Goal: Task Accomplishment & Management: Manage account settings

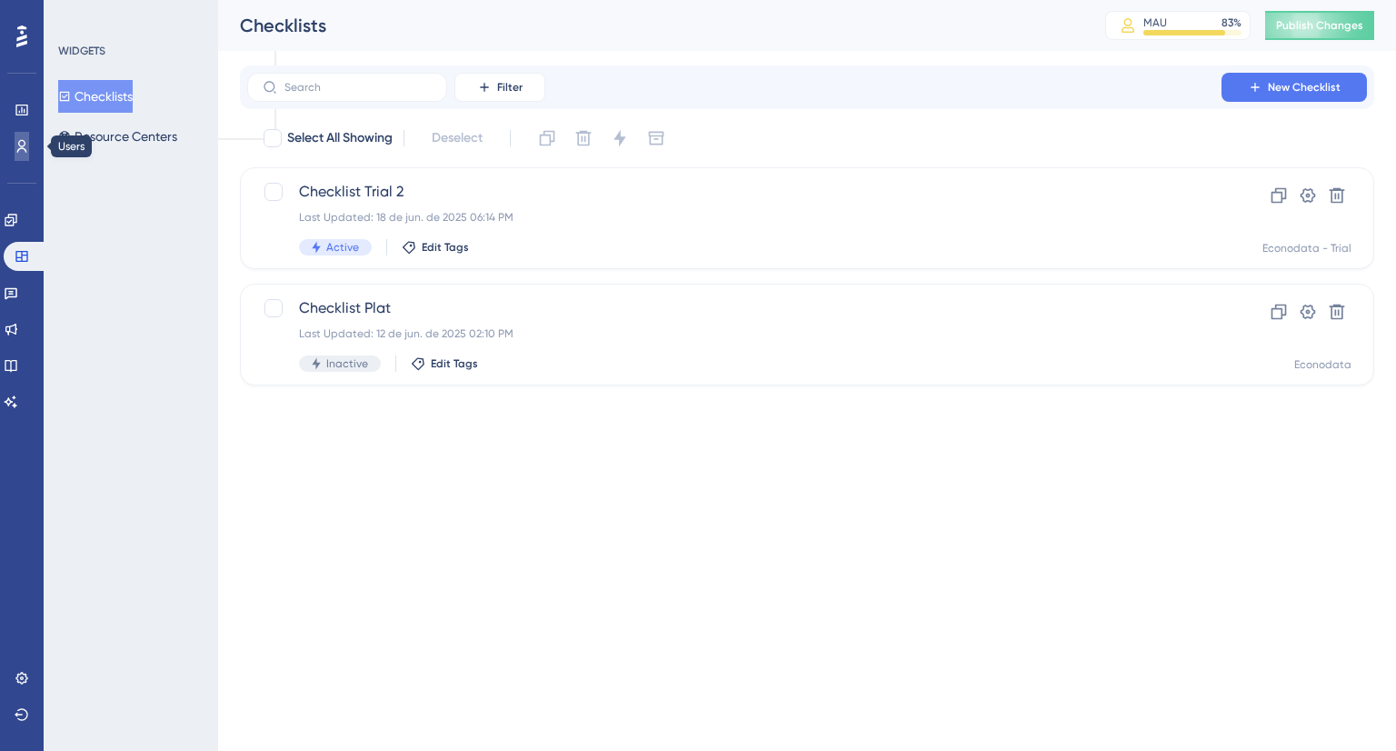
click at [22, 146] on icon at bounding box center [22, 146] width 15 height 15
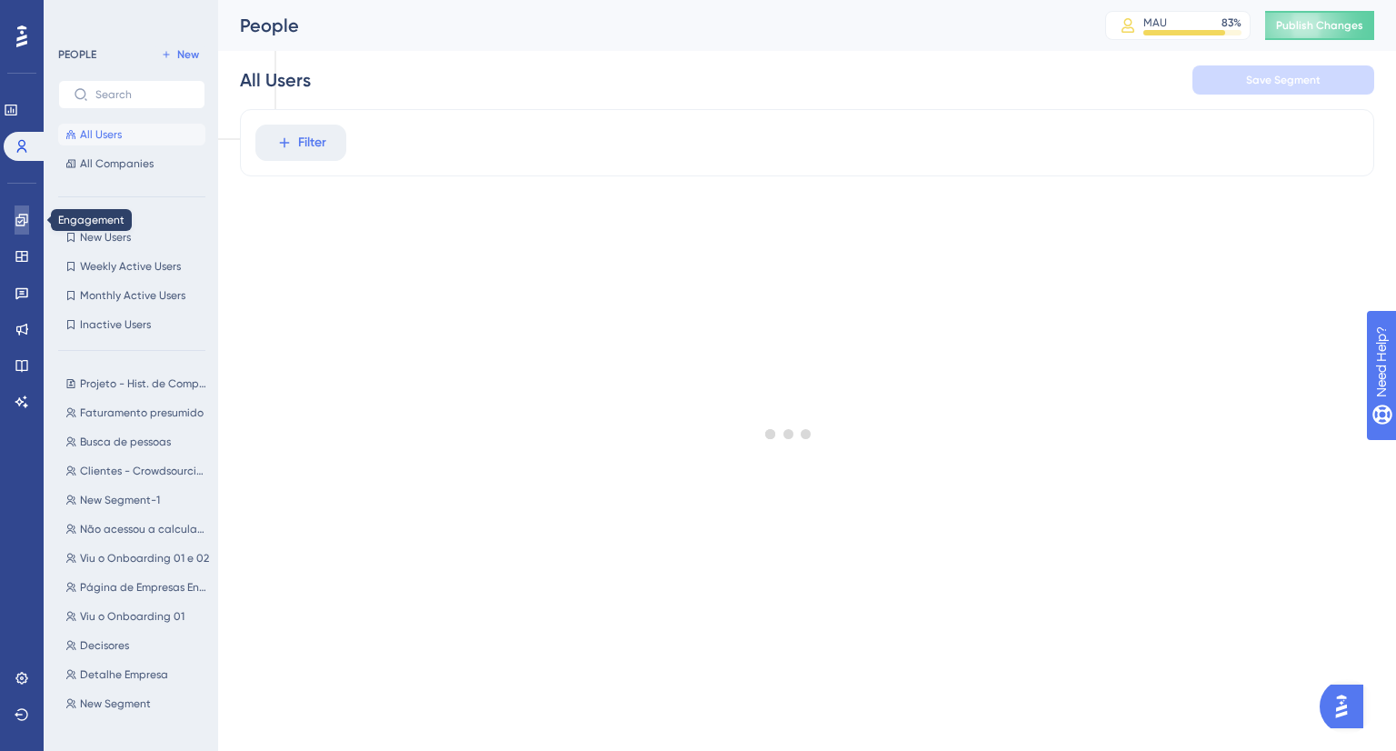
click at [25, 221] on icon at bounding box center [22, 220] width 15 height 15
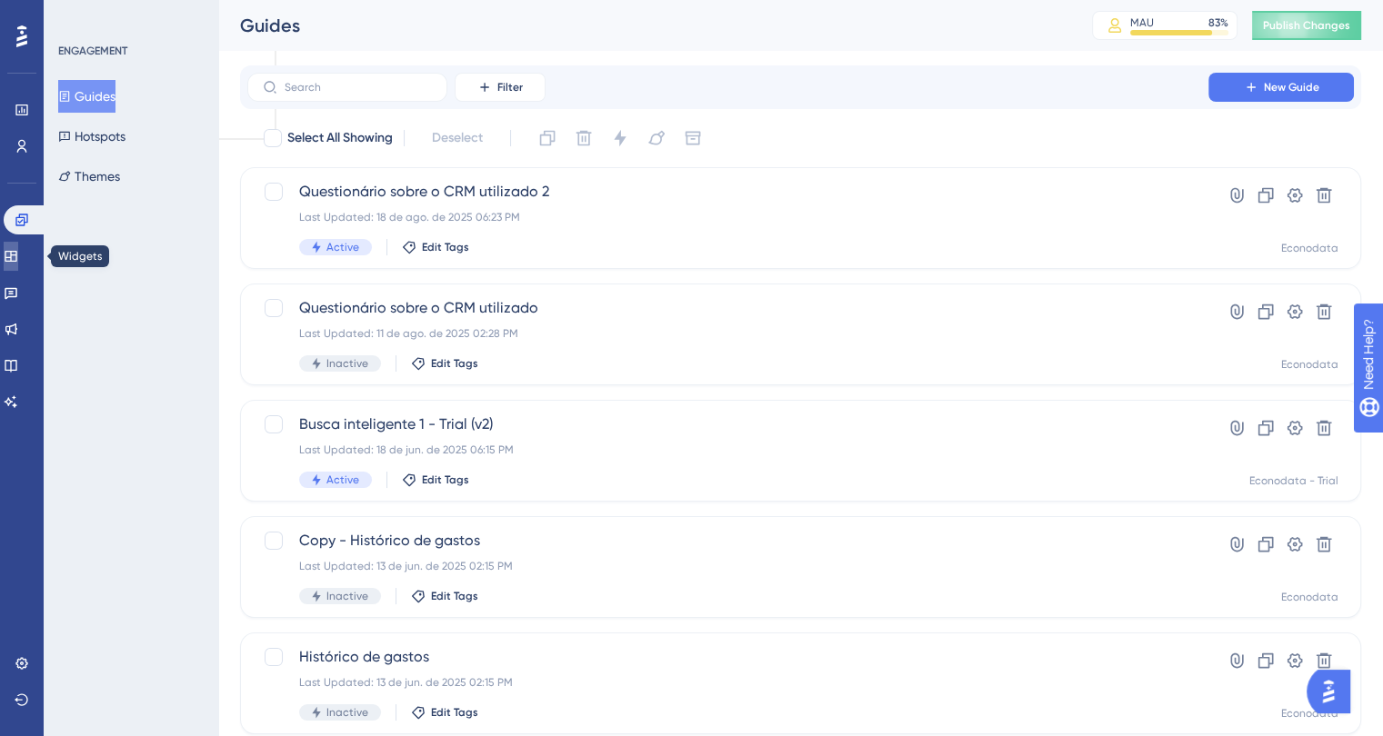
click at [16, 266] on link at bounding box center [11, 256] width 15 height 29
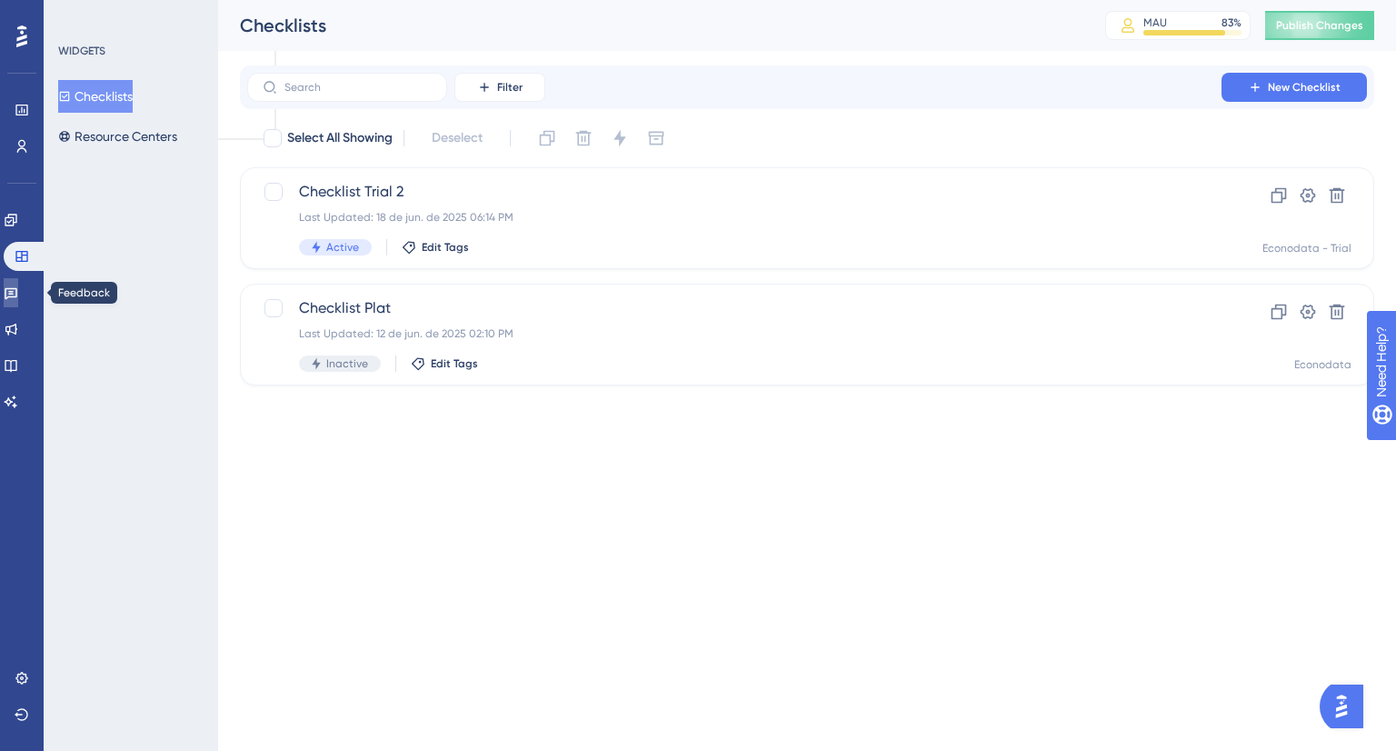
click at [15, 301] on link at bounding box center [11, 292] width 15 height 29
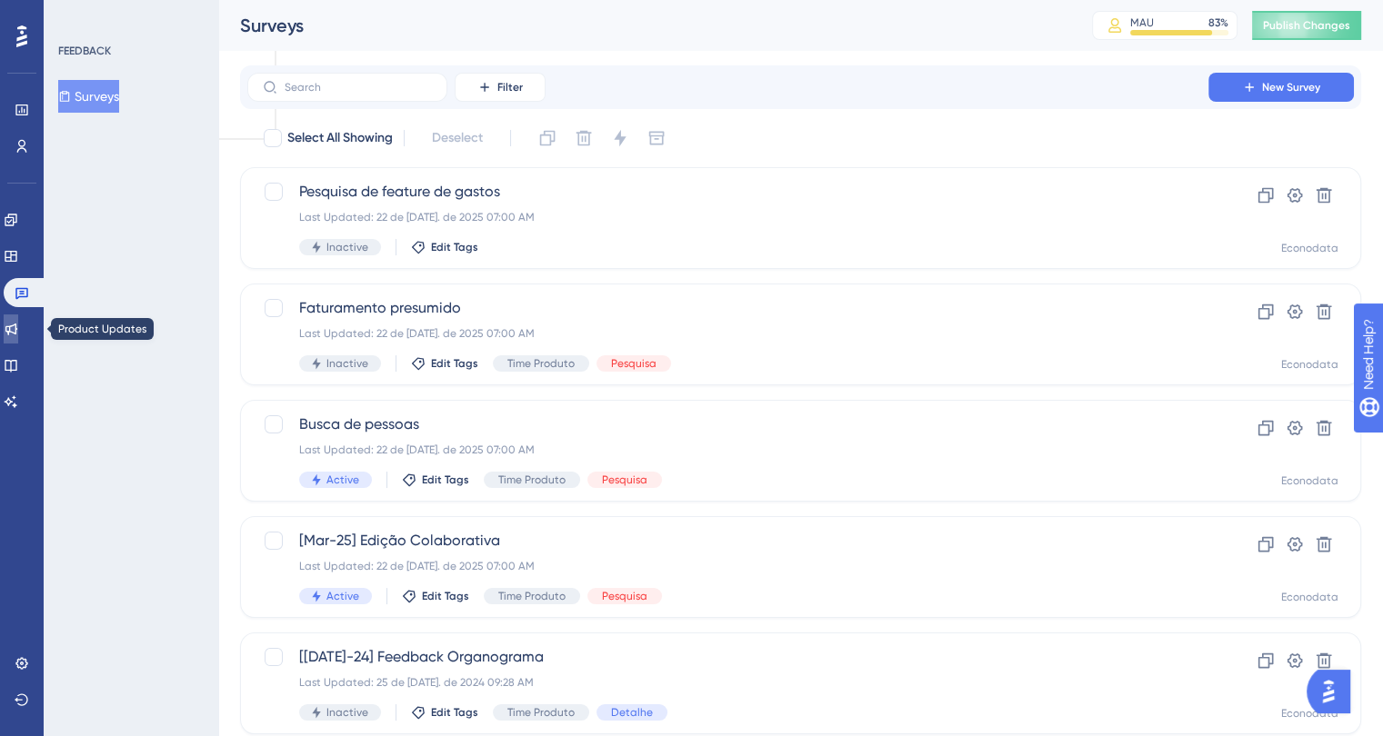
click at [15, 329] on icon at bounding box center [11, 329] width 15 height 15
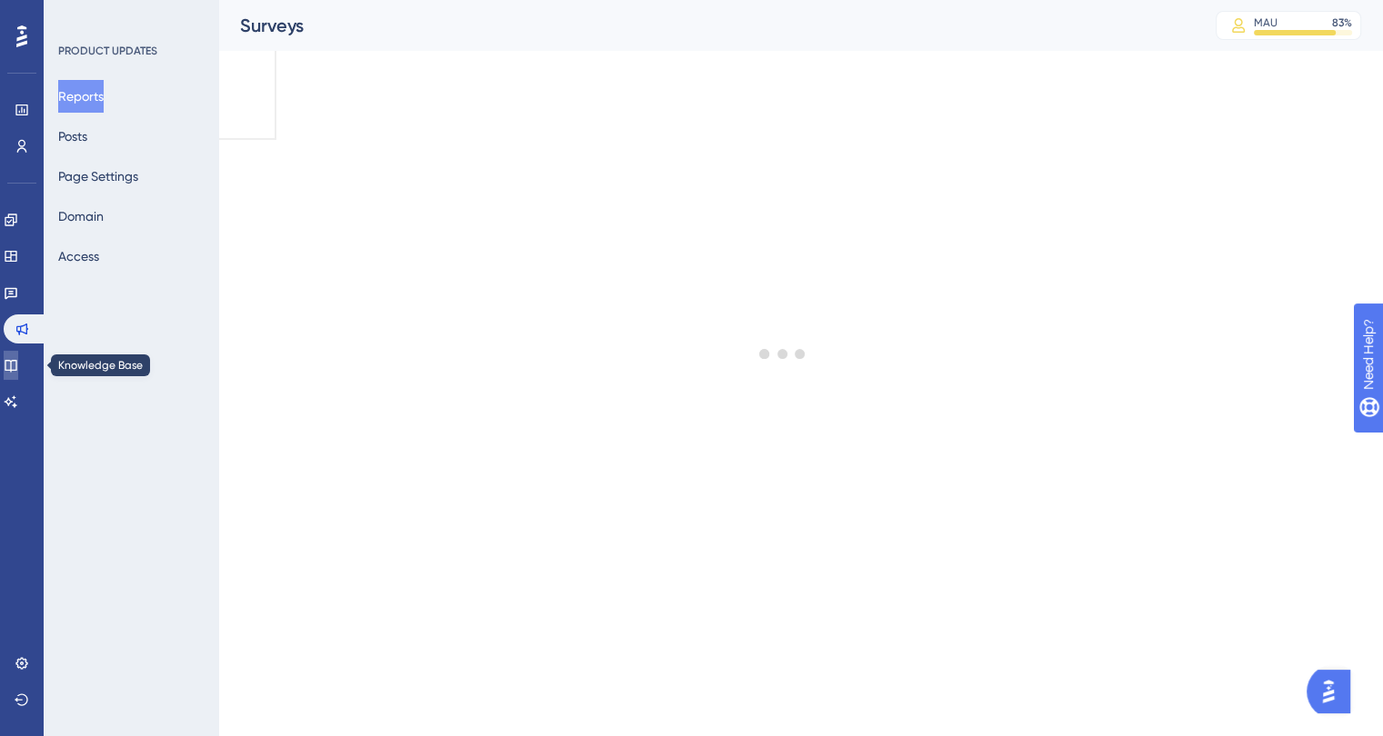
click at [15, 361] on icon at bounding box center [11, 365] width 15 height 15
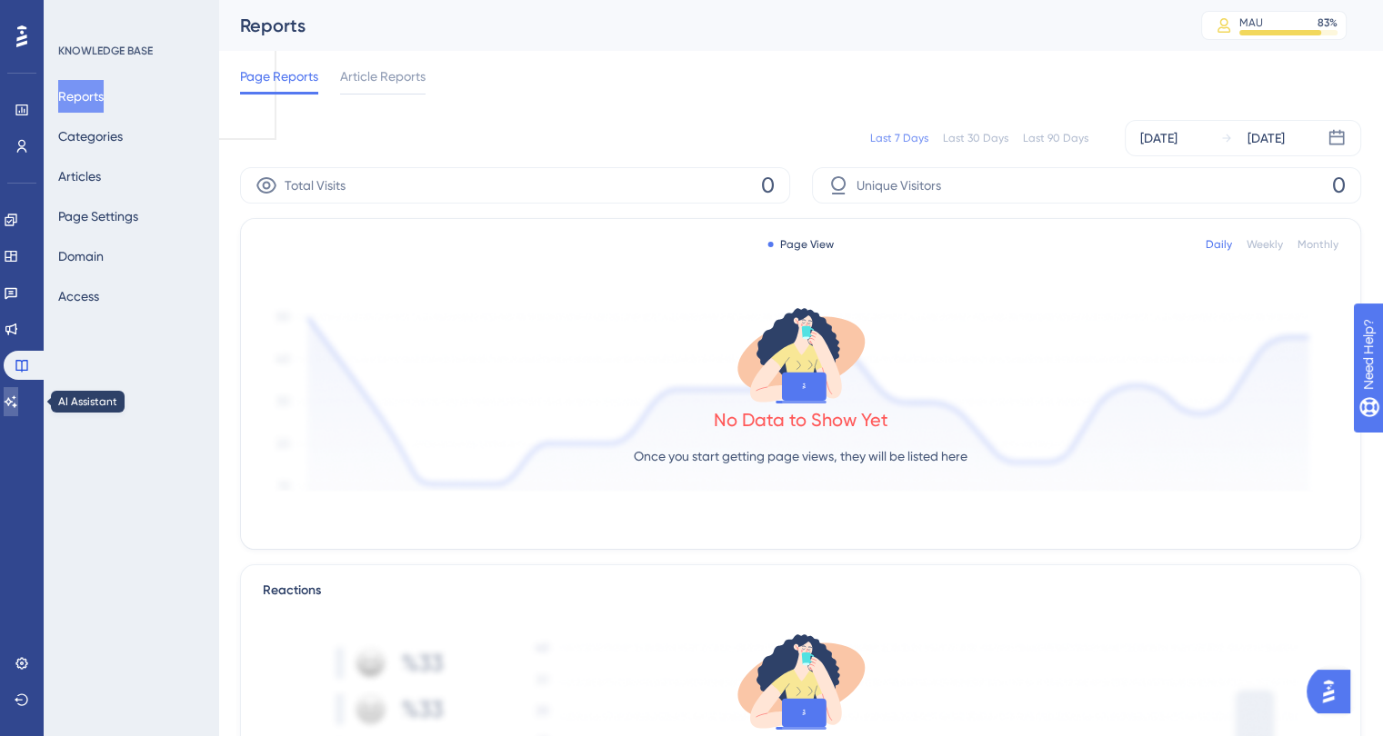
click at [15, 375] on icon at bounding box center [11, 402] width 15 height 15
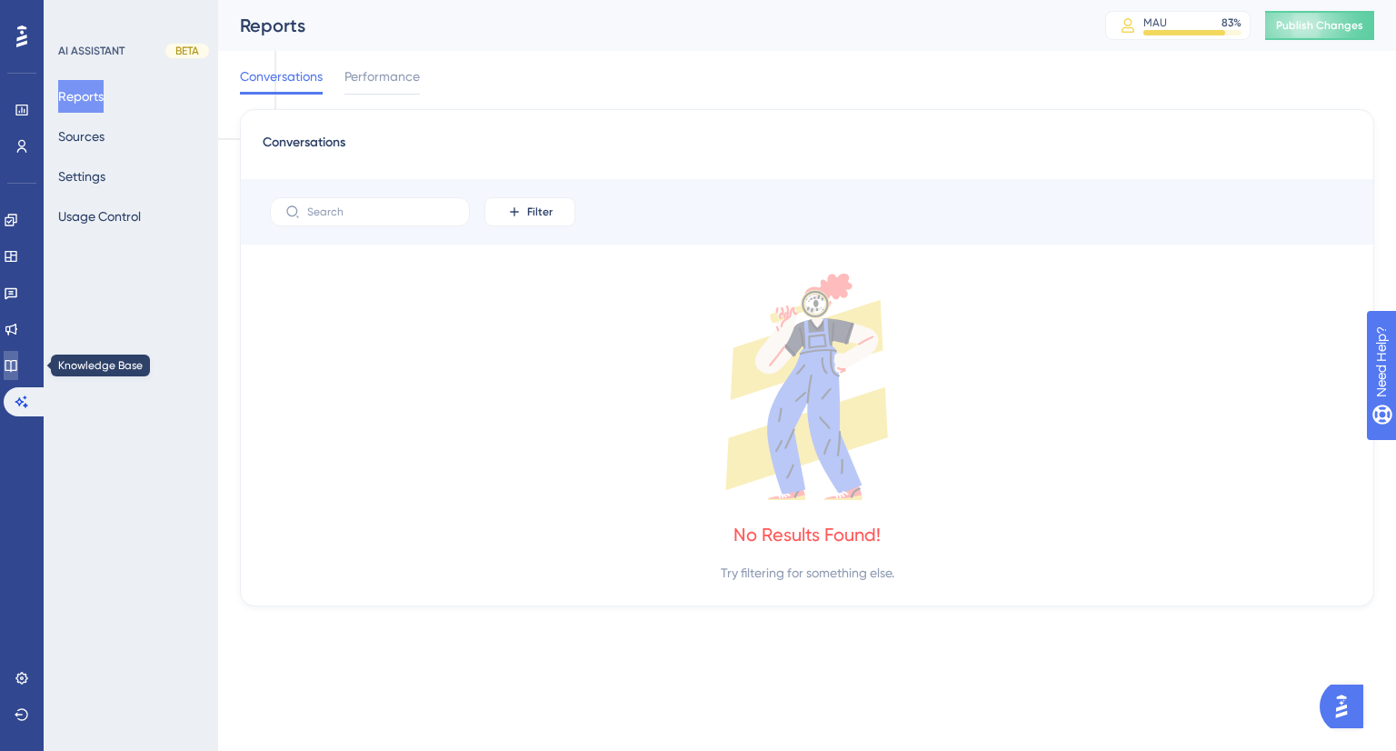
click at [18, 359] on icon at bounding box center [11, 365] width 15 height 15
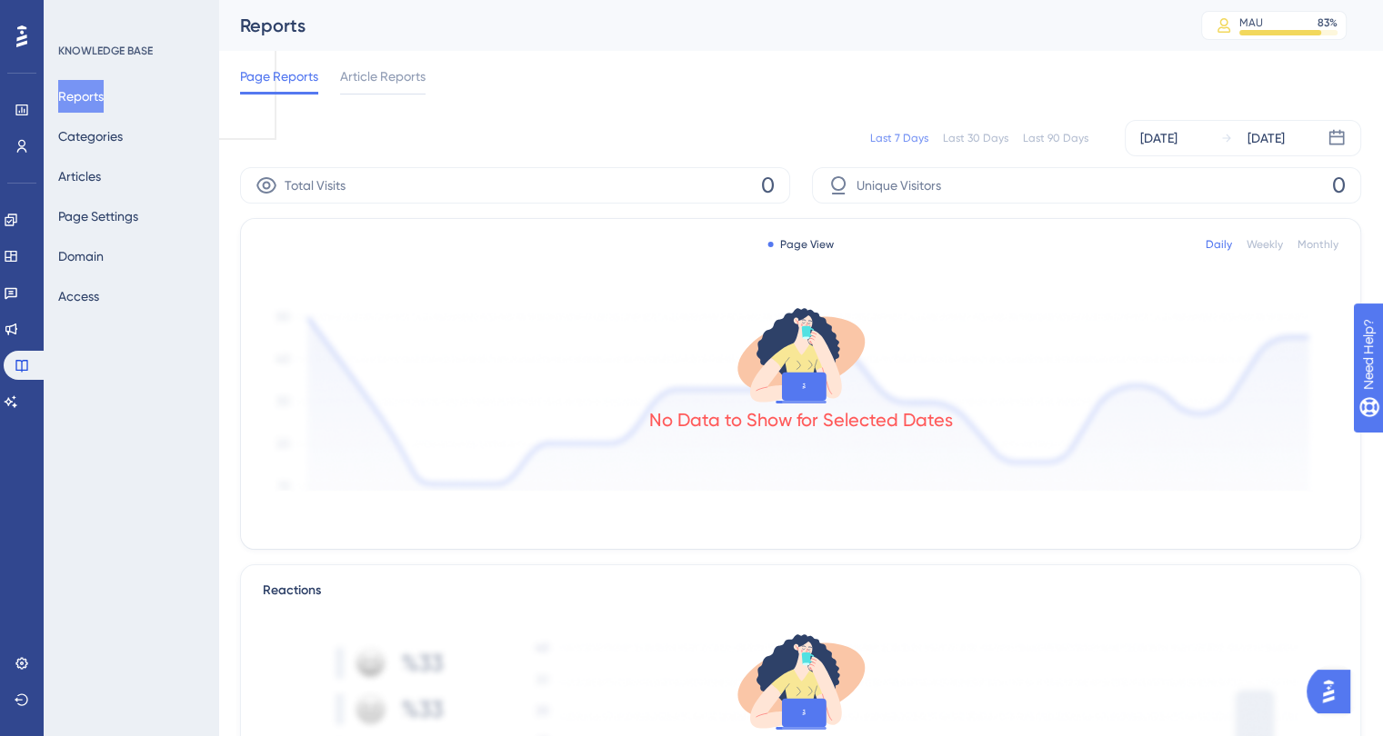
click at [19, 312] on div "Engagement Widgets Feedback Product Updates Knowledge Base AI Assistant" at bounding box center [22, 310] width 36 height 211
click at [18, 329] on icon at bounding box center [11, 329] width 15 height 15
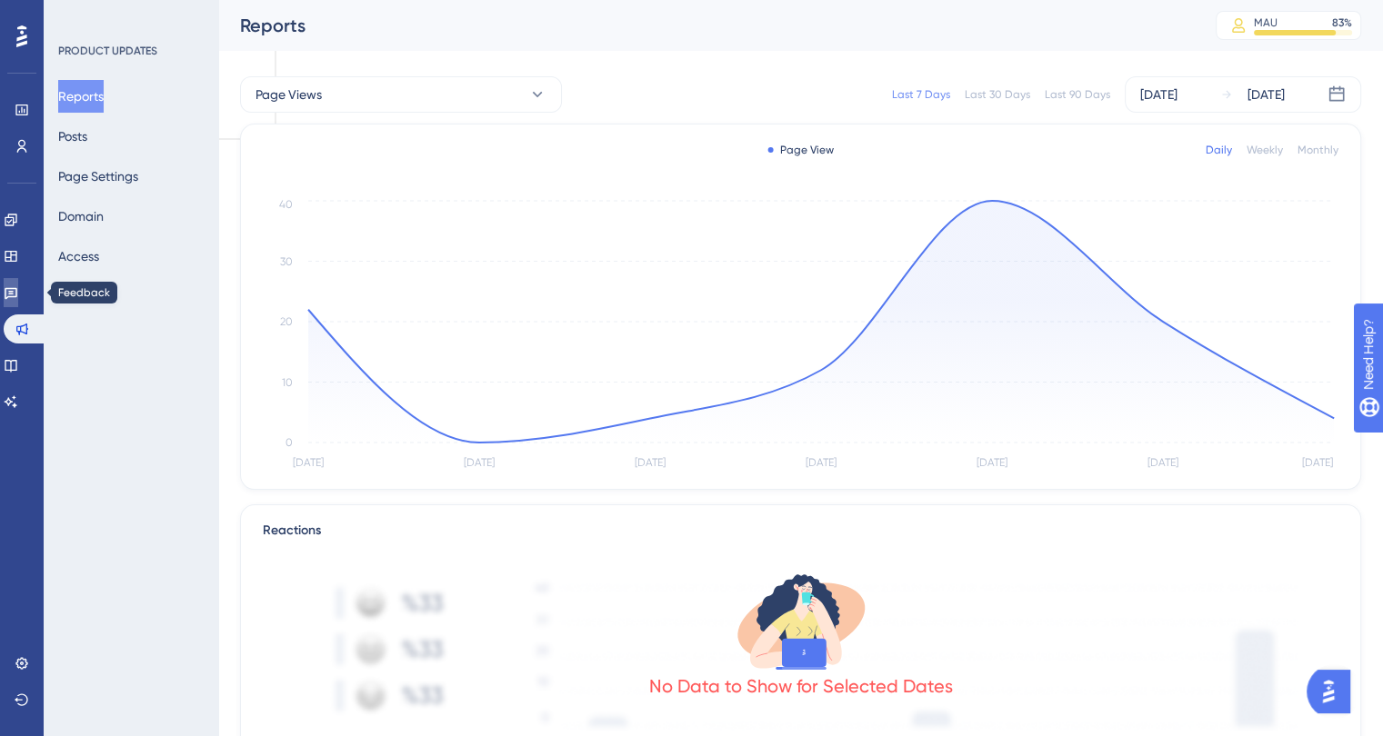
click at [14, 297] on link at bounding box center [11, 292] width 15 height 29
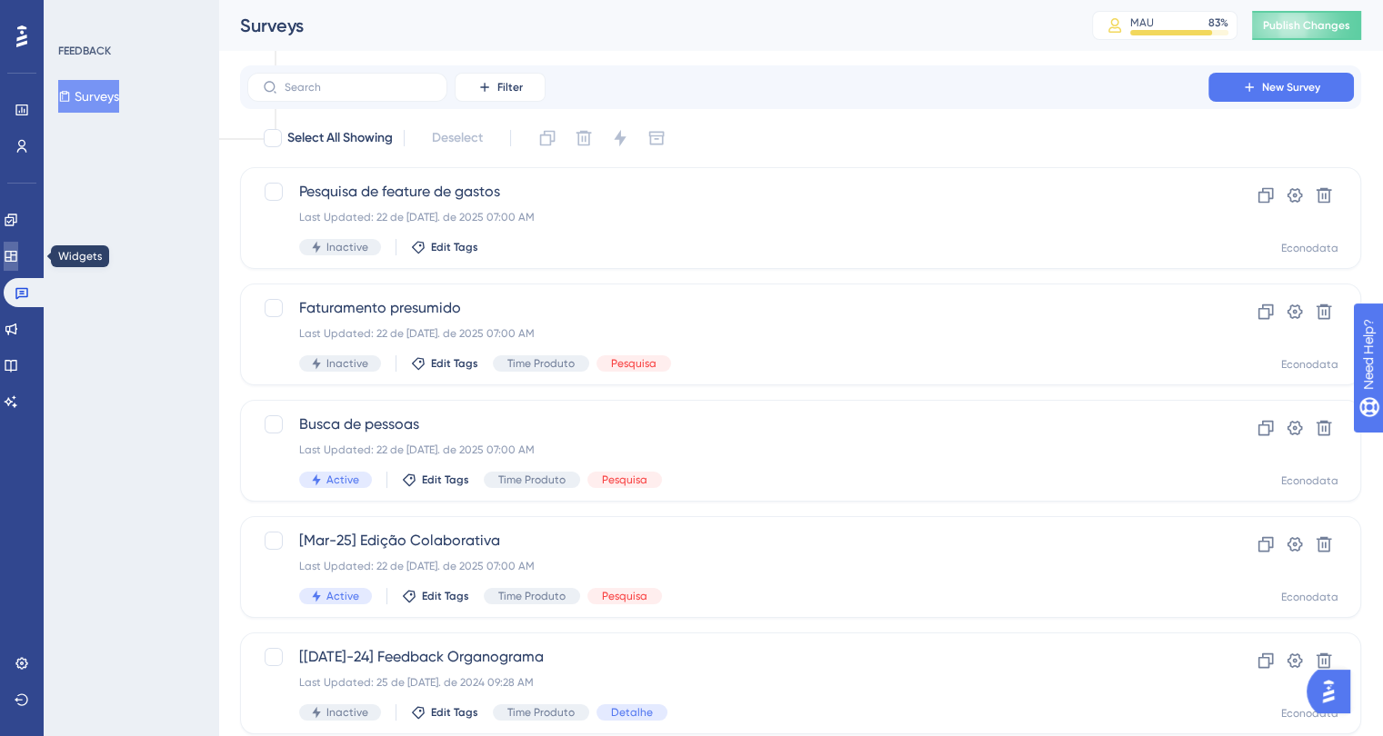
click at [16, 257] on icon at bounding box center [11, 256] width 12 height 11
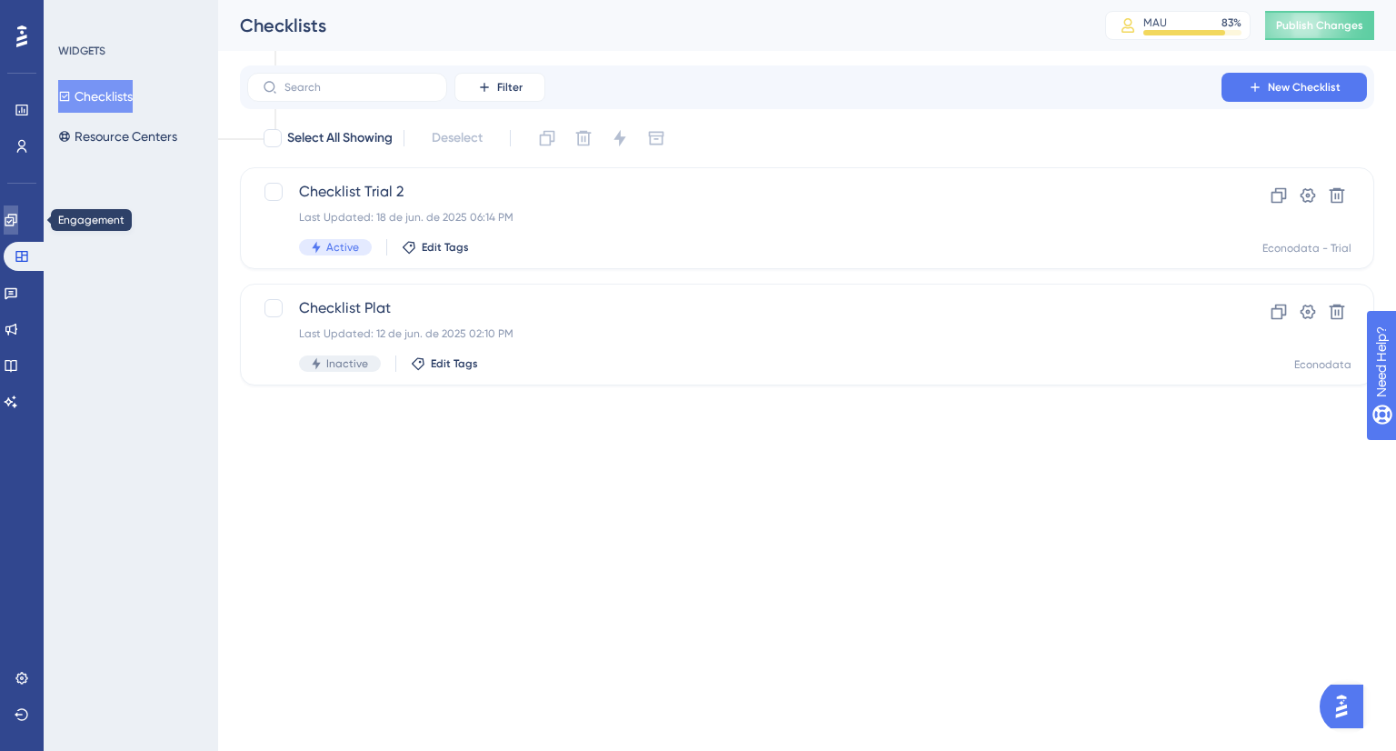
click at [18, 228] on link at bounding box center [11, 219] width 15 height 29
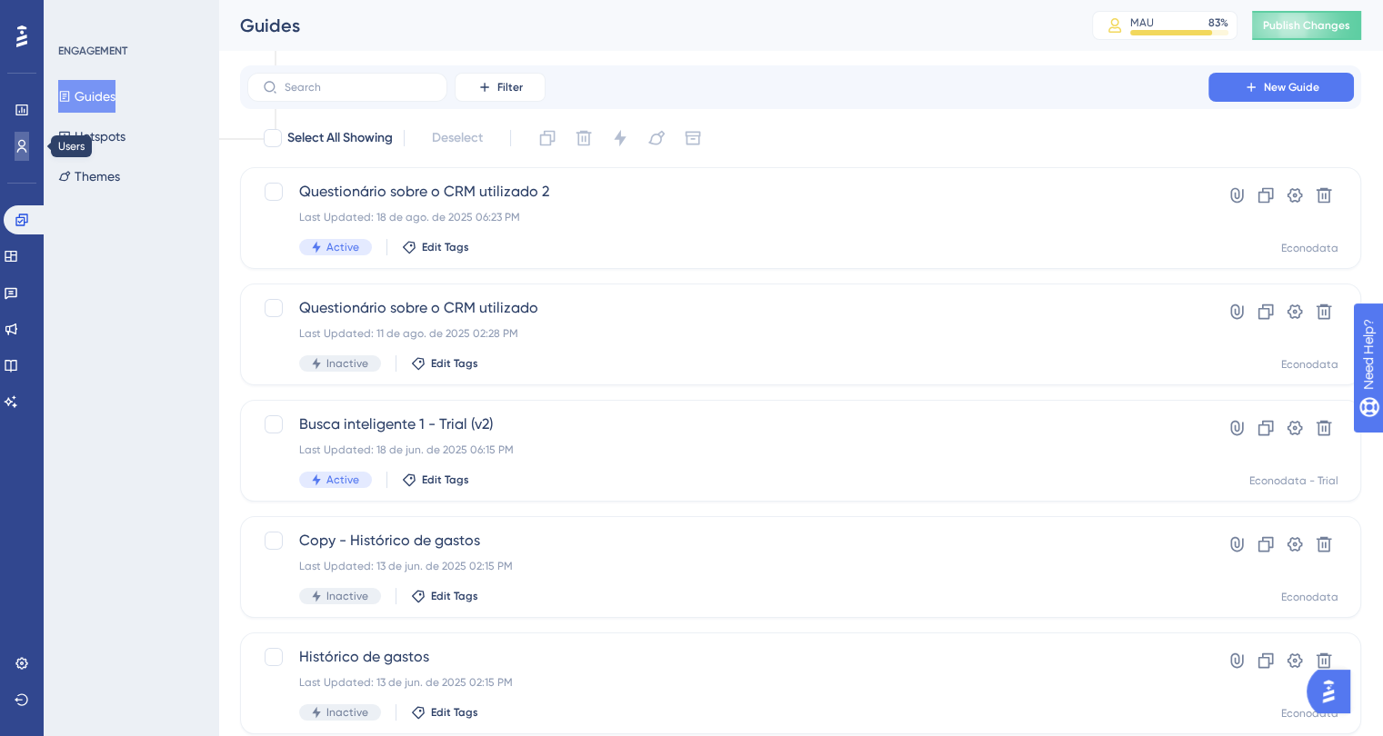
click at [25, 135] on link at bounding box center [22, 146] width 15 height 29
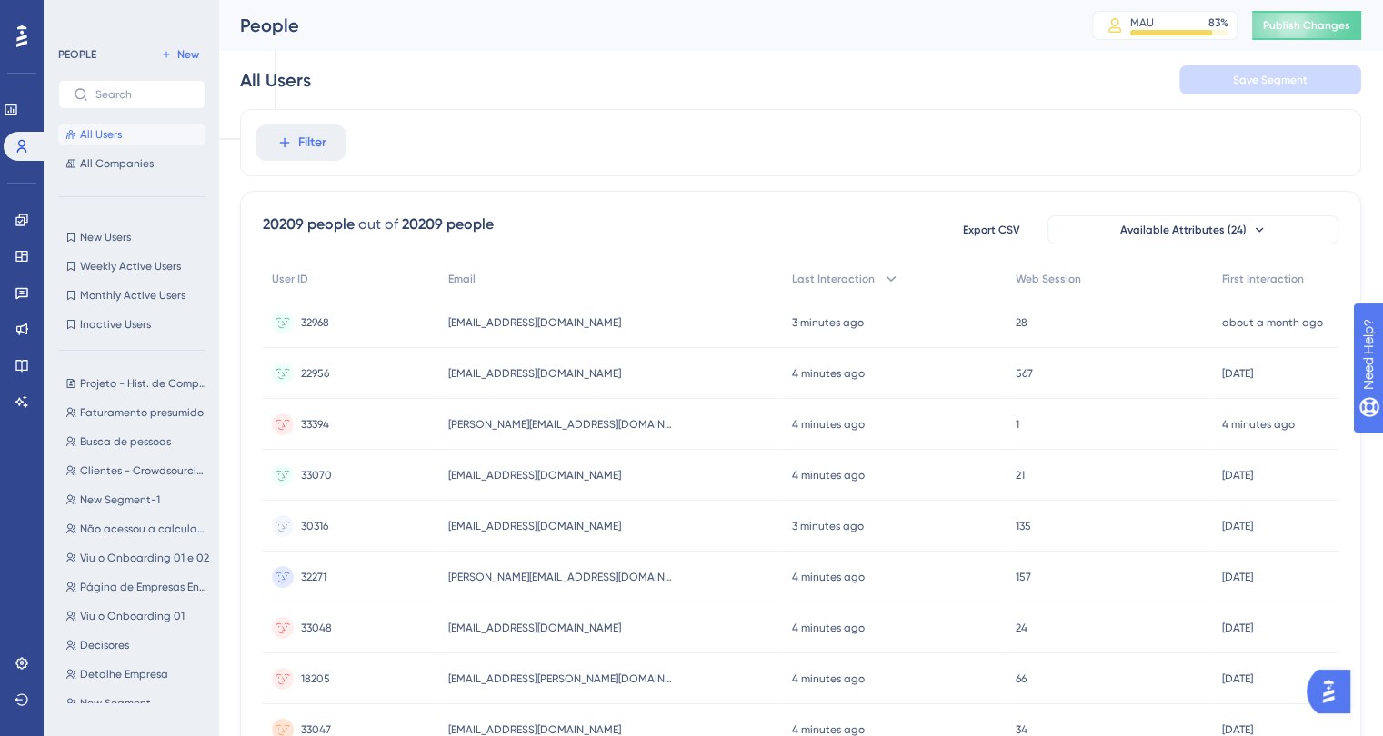
drag, startPoint x: 14, startPoint y: 42, endPoint x: 142, endPoint y: 14, distance: 131.2
click at [14, 42] on div at bounding box center [21, 36] width 29 height 29
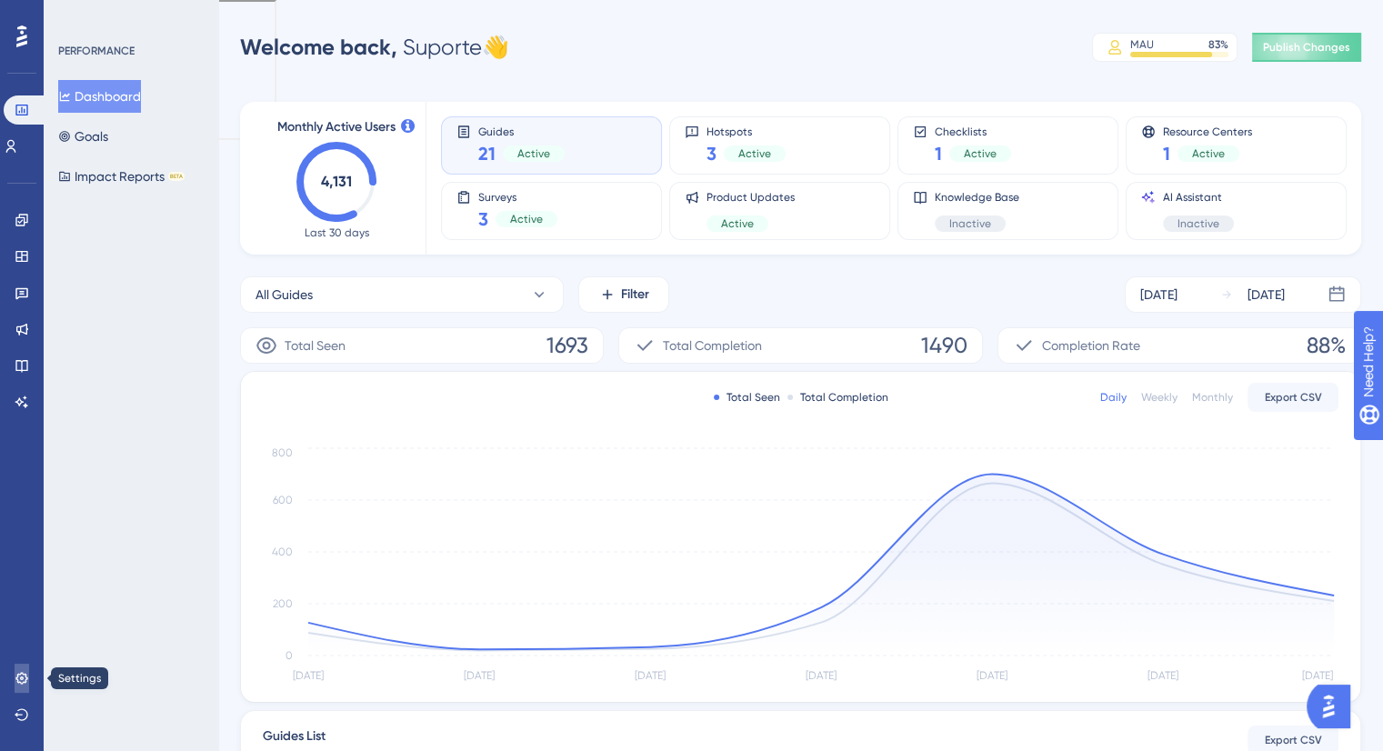
click at [29, 375] on link at bounding box center [22, 678] width 15 height 29
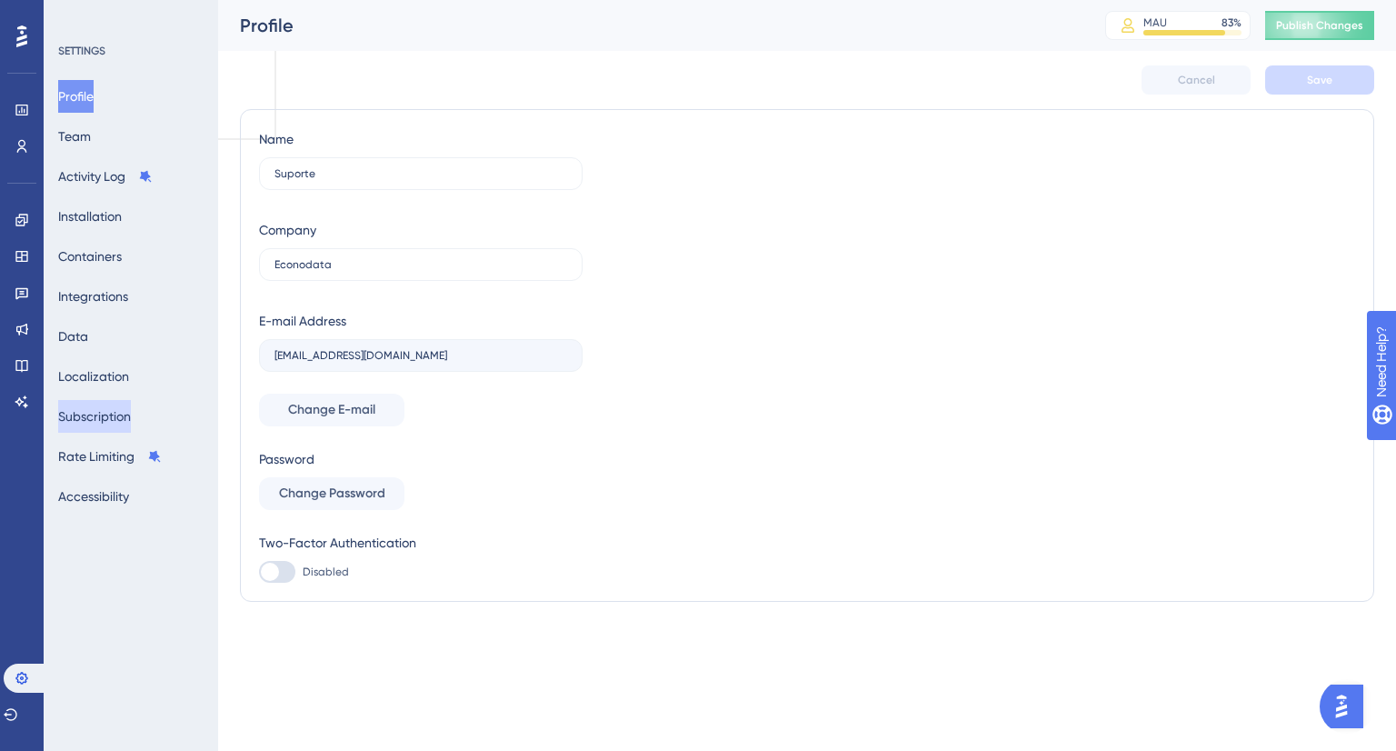
click at [114, 375] on button "Subscription" at bounding box center [94, 416] width 73 height 33
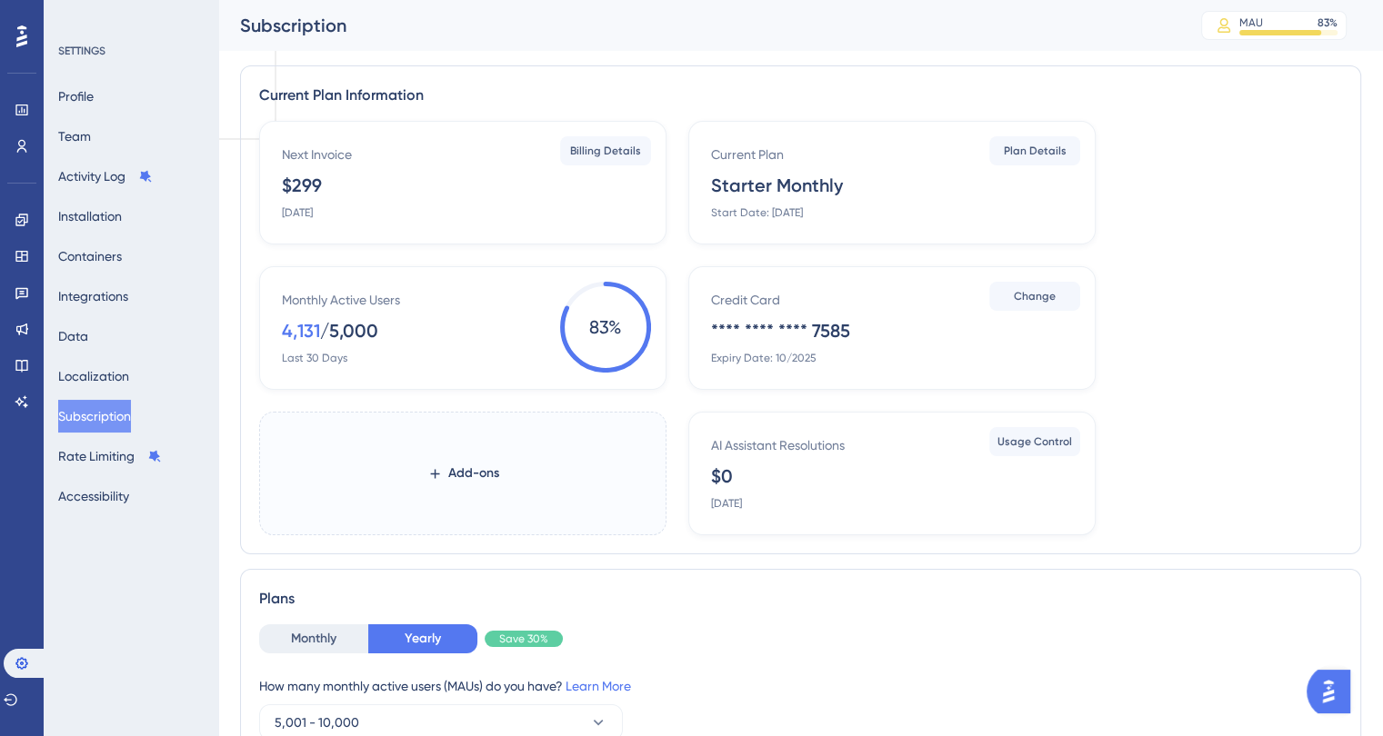
click at [309, 185] on div "$299" at bounding box center [302, 185] width 40 height 25
click at [621, 139] on button "Billing Details" at bounding box center [605, 150] width 91 height 29
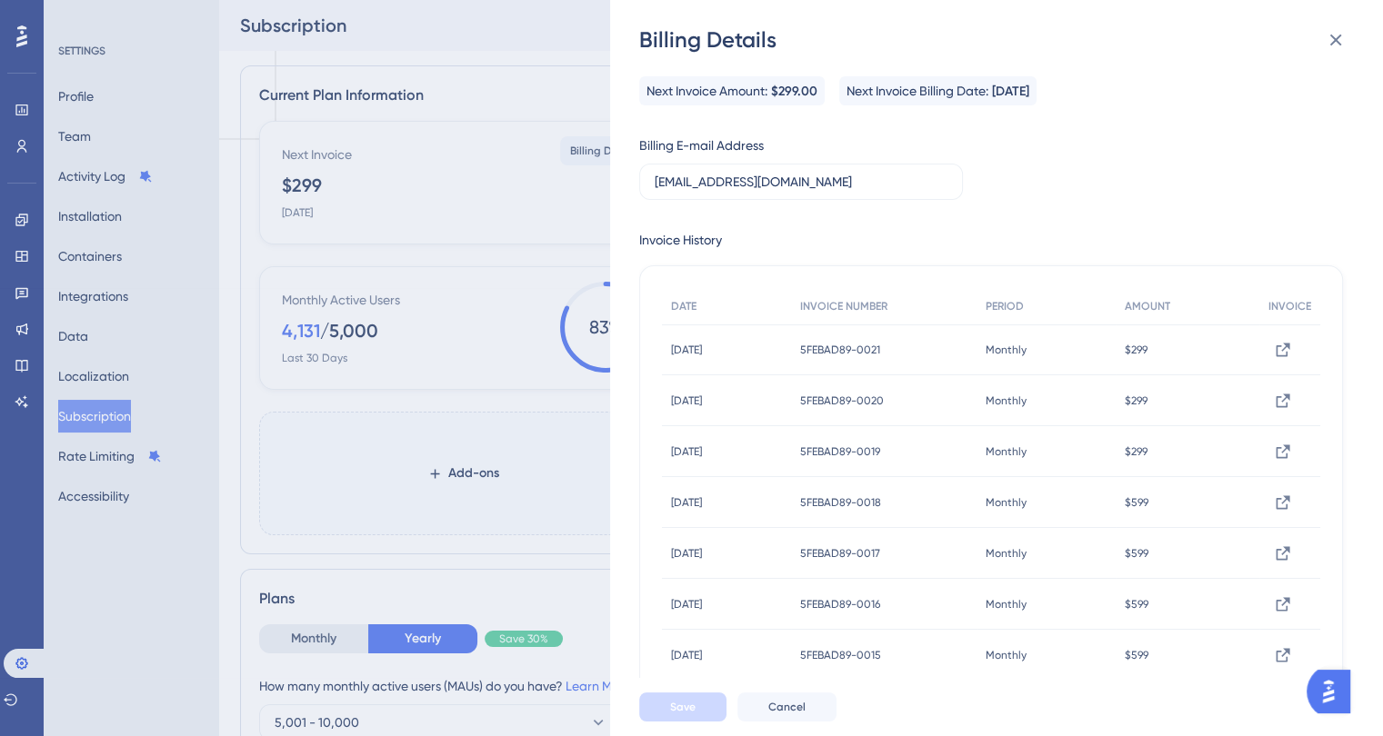
click at [515, 172] on div "Billing Details Next Invoice Amount: $299.00 Next Invoice Billing Date: [DATE] …" at bounding box center [691, 368] width 1383 height 736
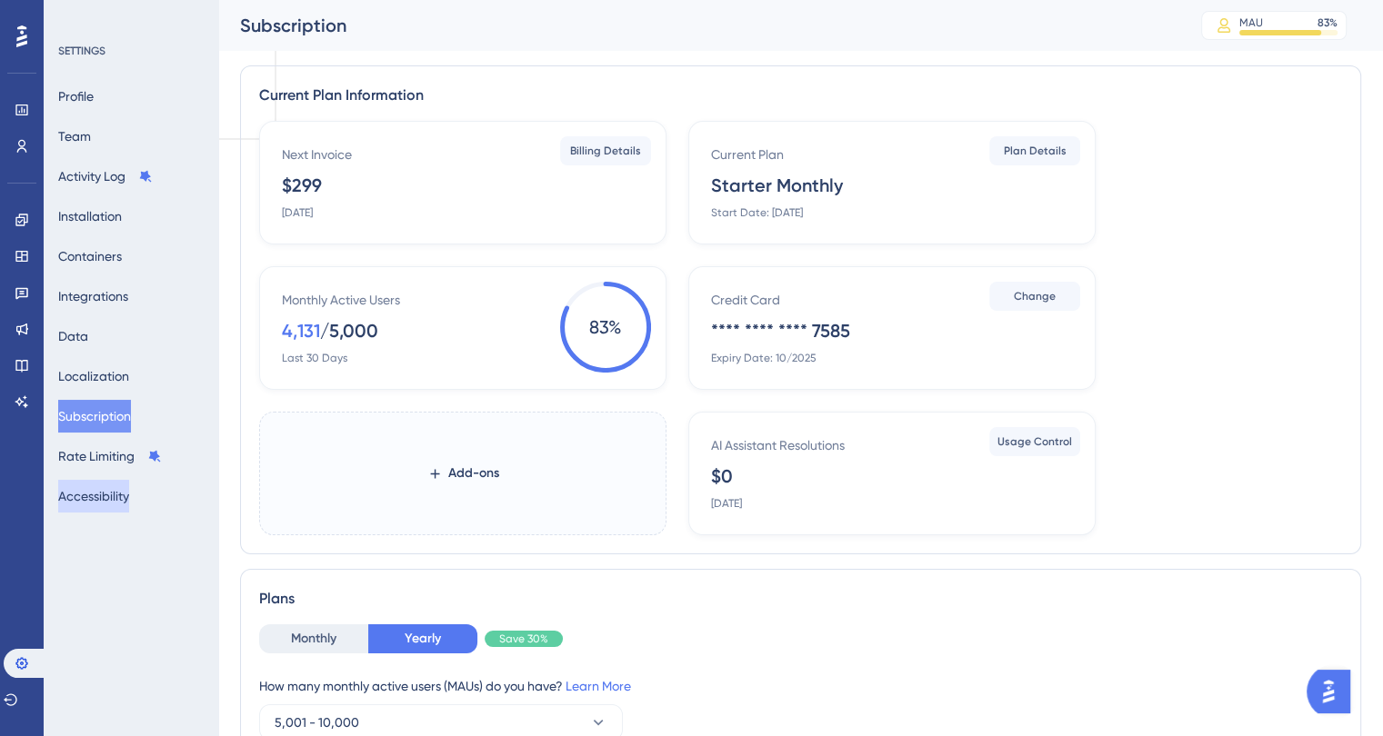
click at [112, 375] on button "Accessibility" at bounding box center [93, 496] width 71 height 33
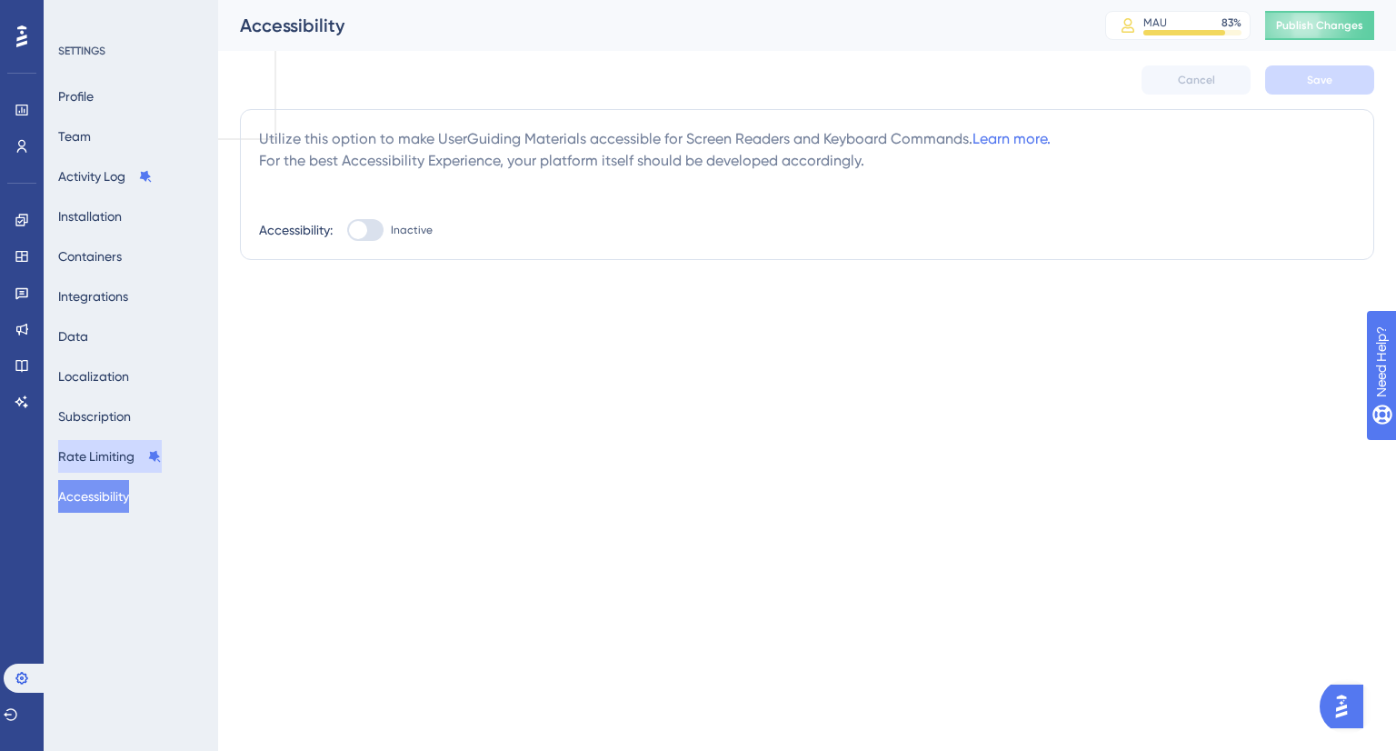
click at [105, 375] on button "Rate Limiting" at bounding box center [110, 456] width 104 height 33
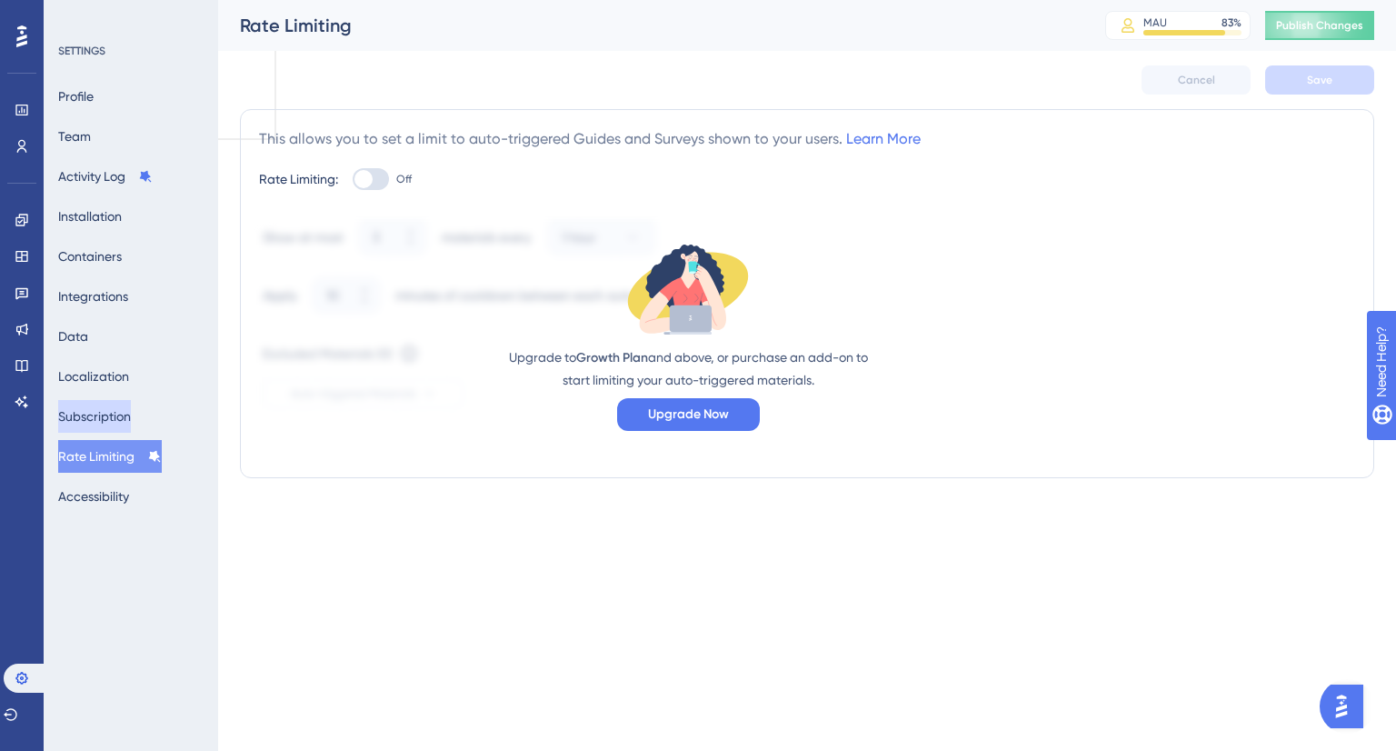
click at [95, 375] on button "Subscription" at bounding box center [94, 416] width 73 height 33
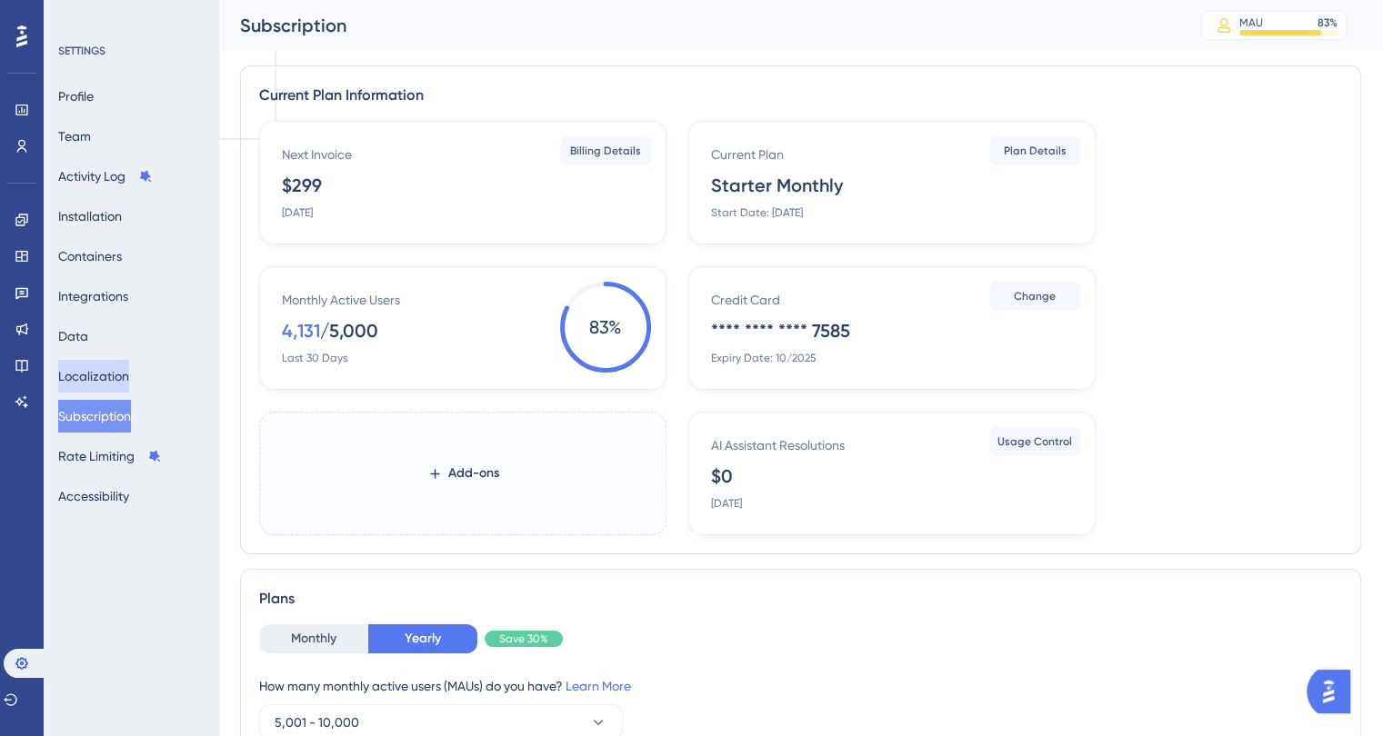
click at [109, 375] on button "Localization" at bounding box center [93, 376] width 71 height 33
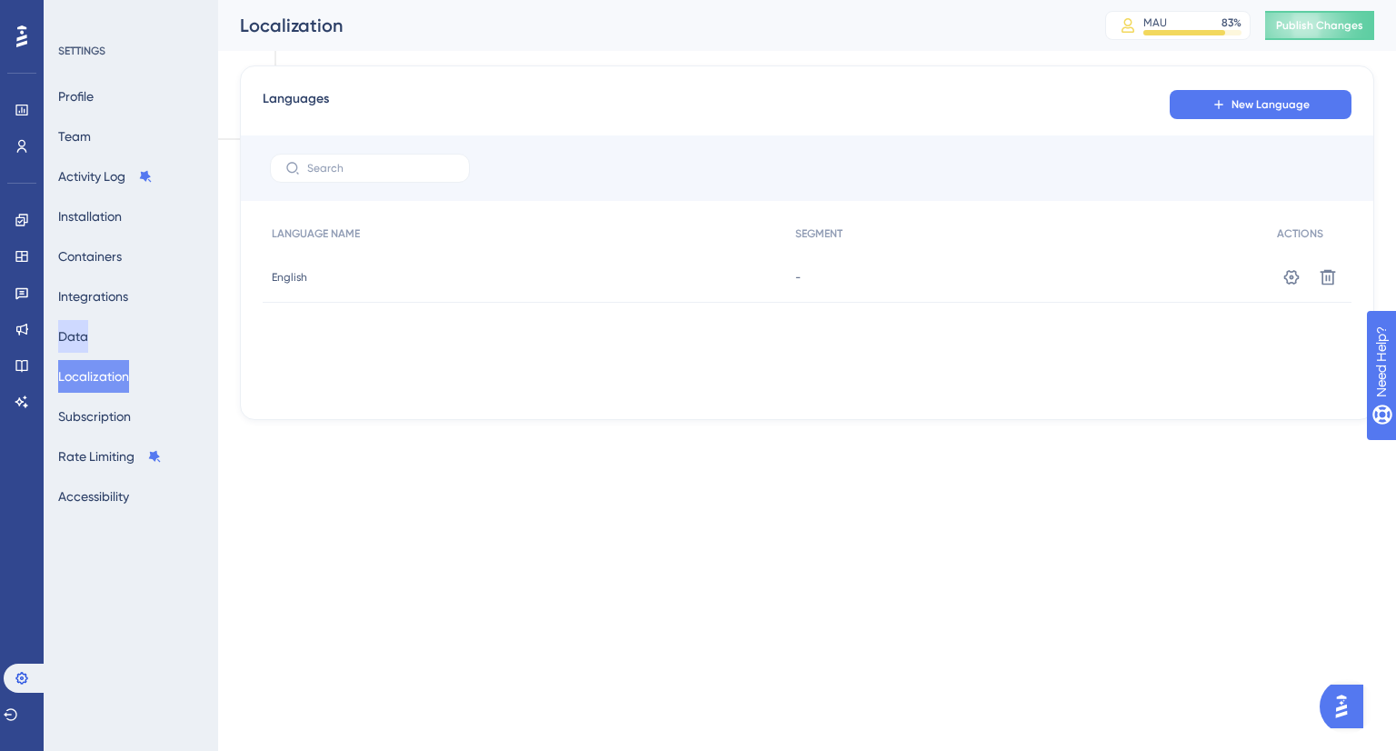
click at [87, 336] on button "Data" at bounding box center [73, 336] width 30 height 33
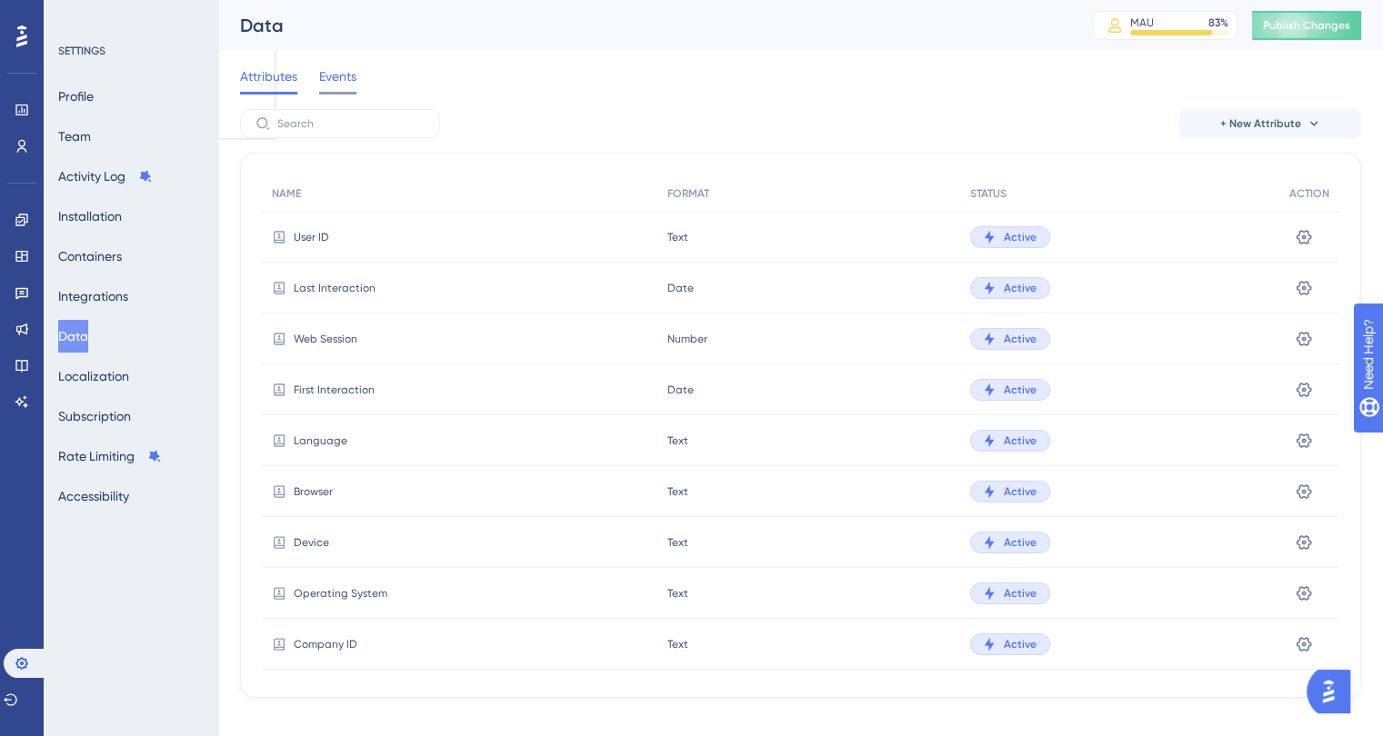
click at [335, 92] on div at bounding box center [337, 93] width 37 height 3
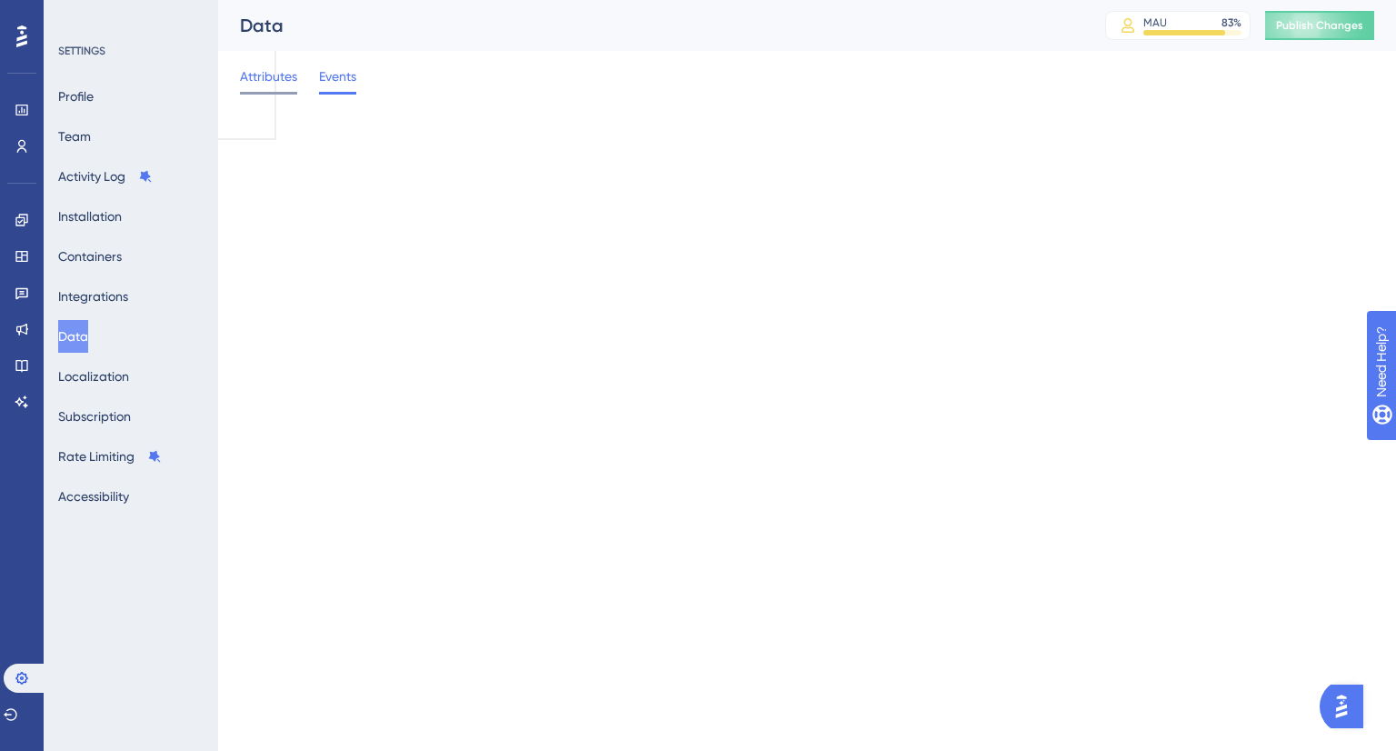
click at [265, 81] on span "Attributes" at bounding box center [268, 76] width 57 height 22
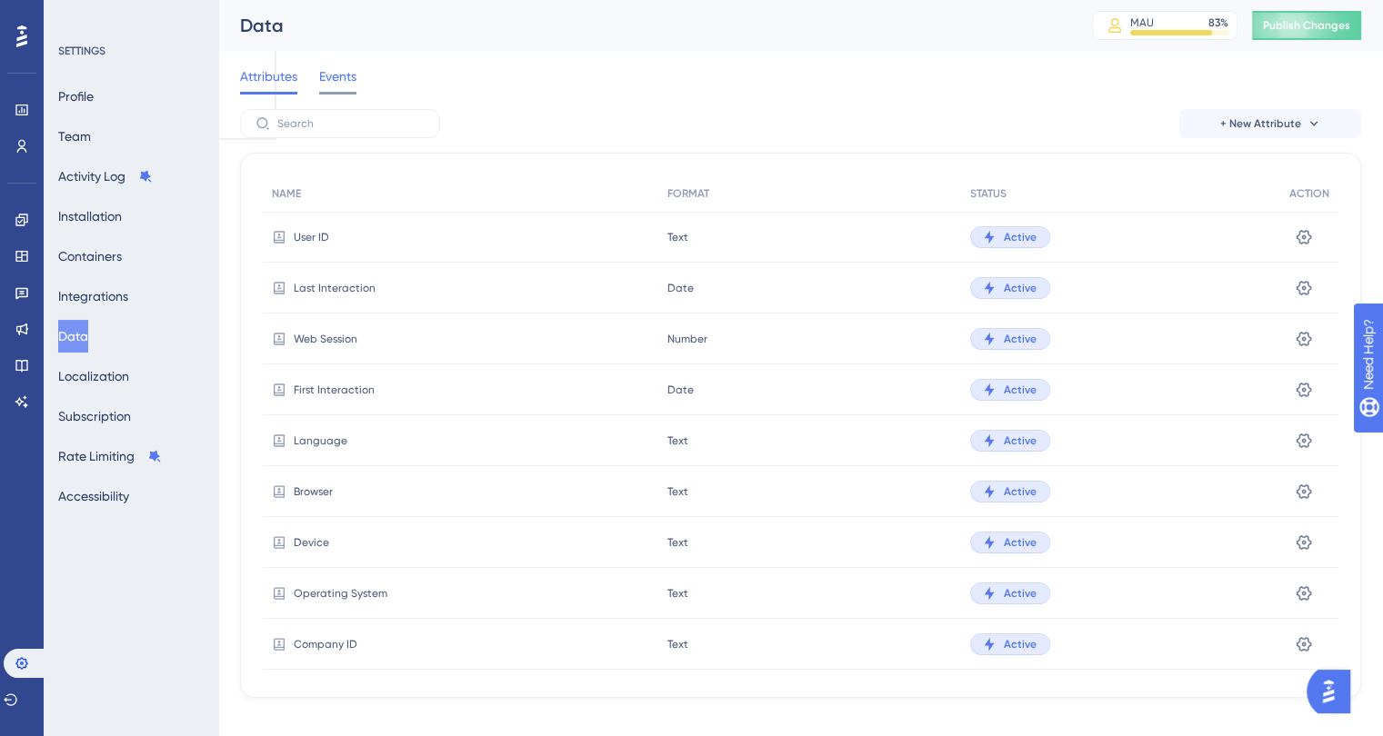
click at [335, 74] on span "Events" at bounding box center [337, 76] width 37 height 22
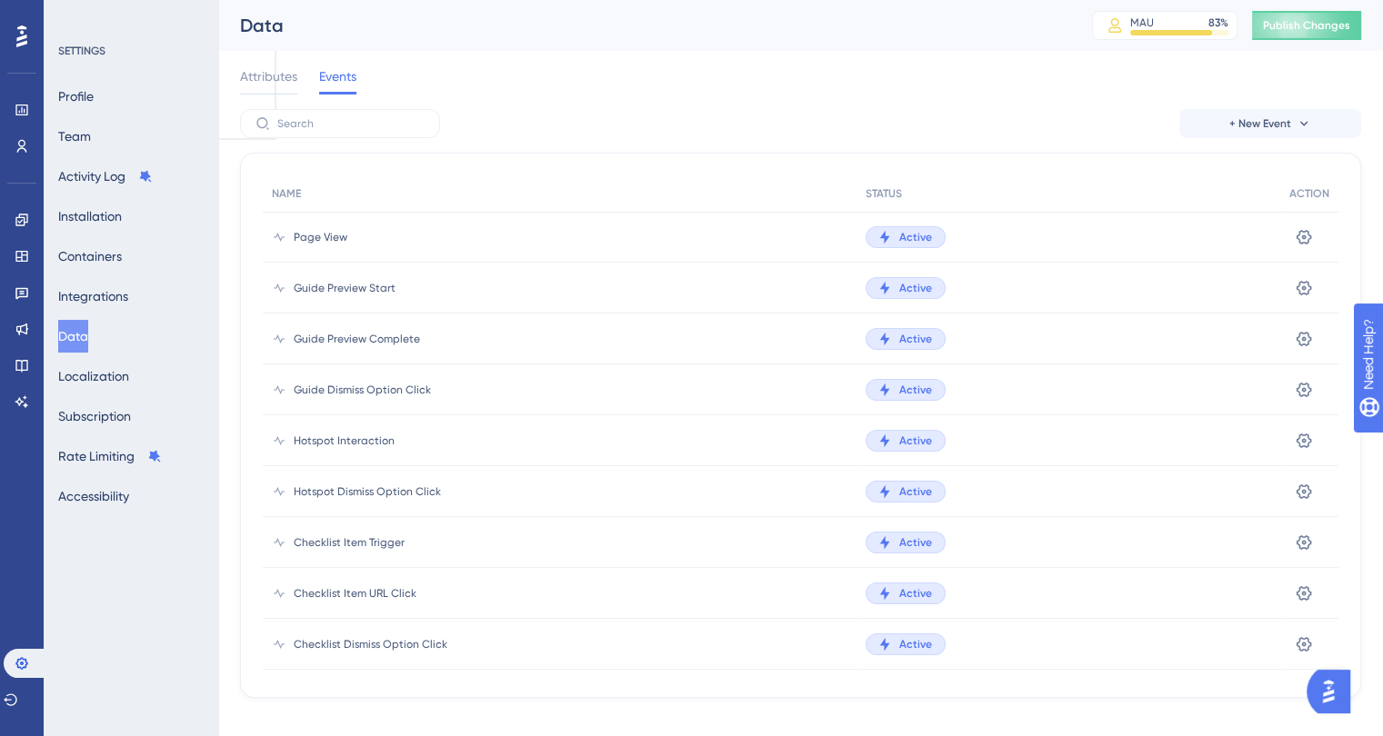
click at [333, 81] on span "Events" at bounding box center [337, 76] width 37 height 22
click at [292, 83] on span "Attributes" at bounding box center [268, 76] width 57 height 22
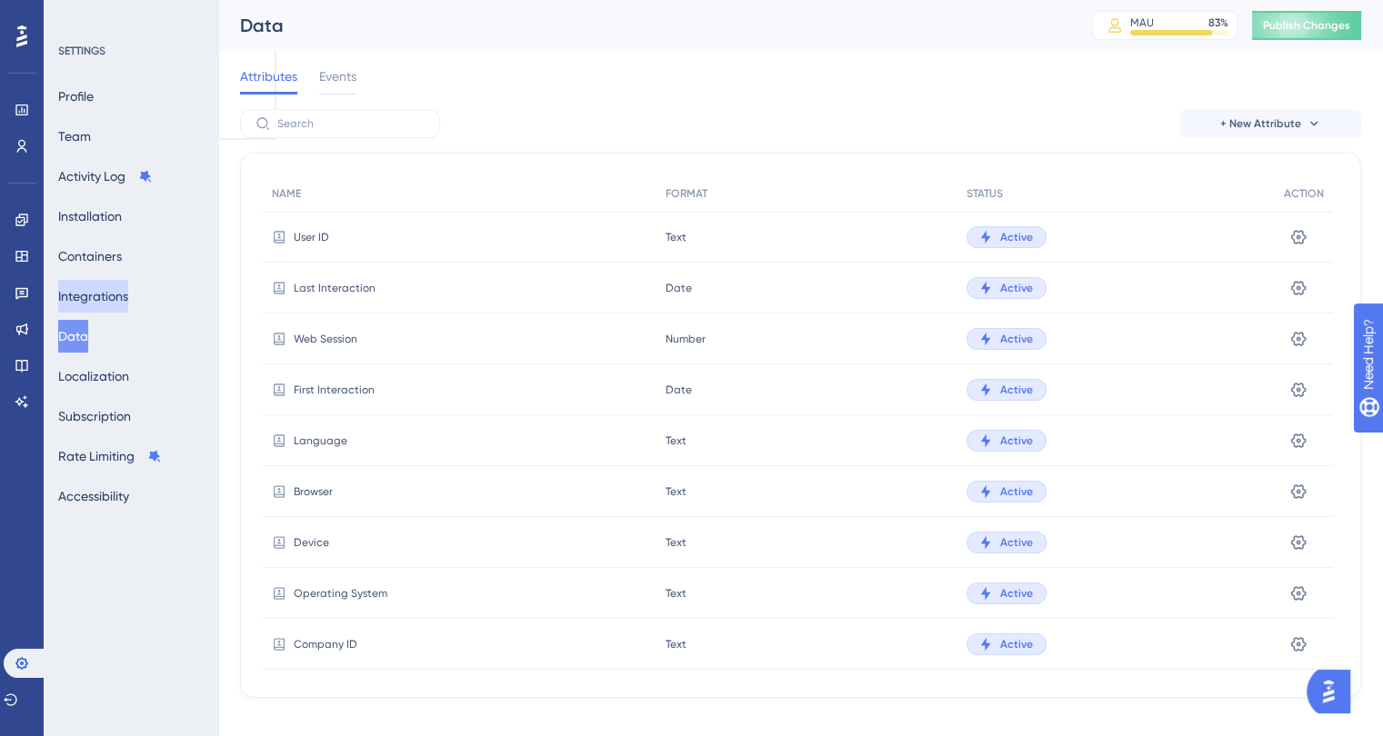
click at [101, 303] on button "Integrations" at bounding box center [93, 296] width 70 height 33
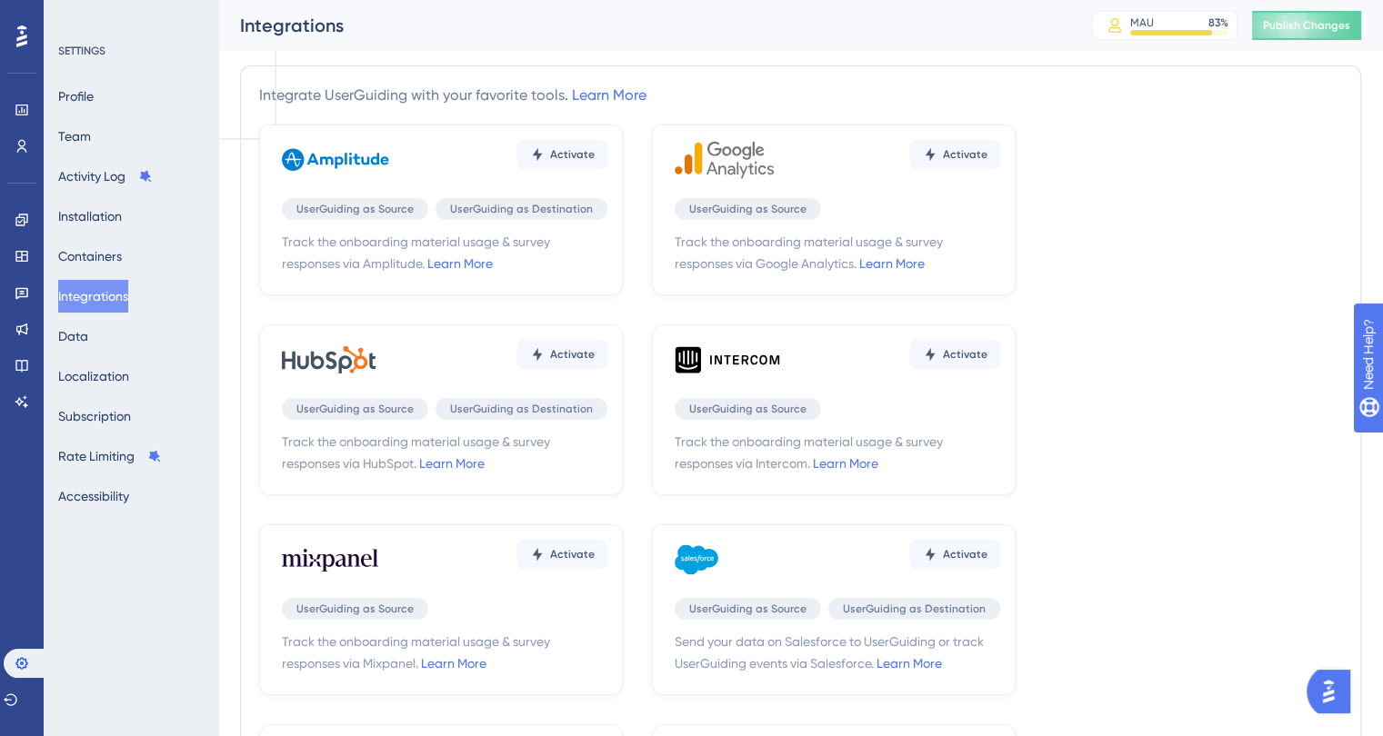
click at [429, 365] on div "Activate" at bounding box center [444, 360] width 325 height 55
click at [540, 162] on icon at bounding box center [537, 154] width 15 height 15
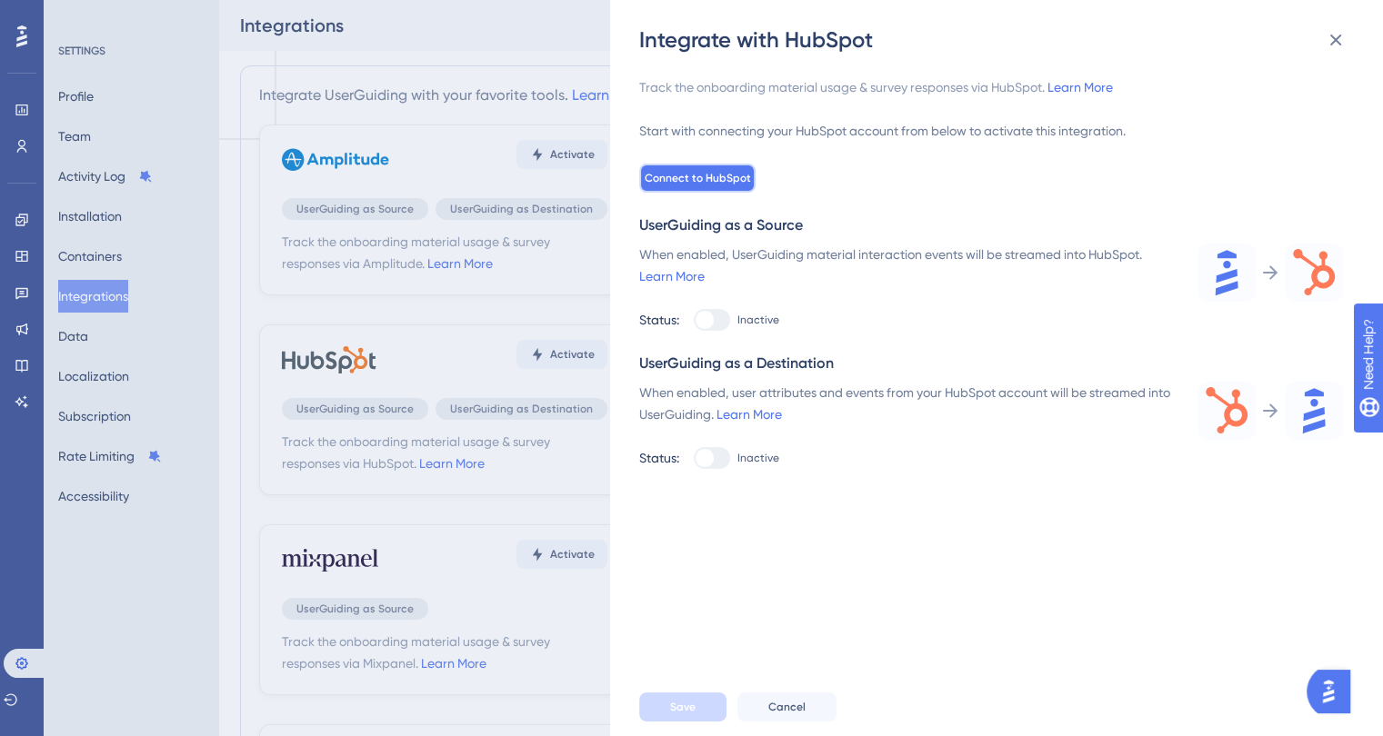
click at [696, 177] on span "Connect to HubSpot" at bounding box center [698, 178] width 106 height 15
click at [1080, 85] on link "Learn More" at bounding box center [1079, 87] width 65 height 15
click at [1332, 36] on icon at bounding box center [1336, 41] width 12 height 12
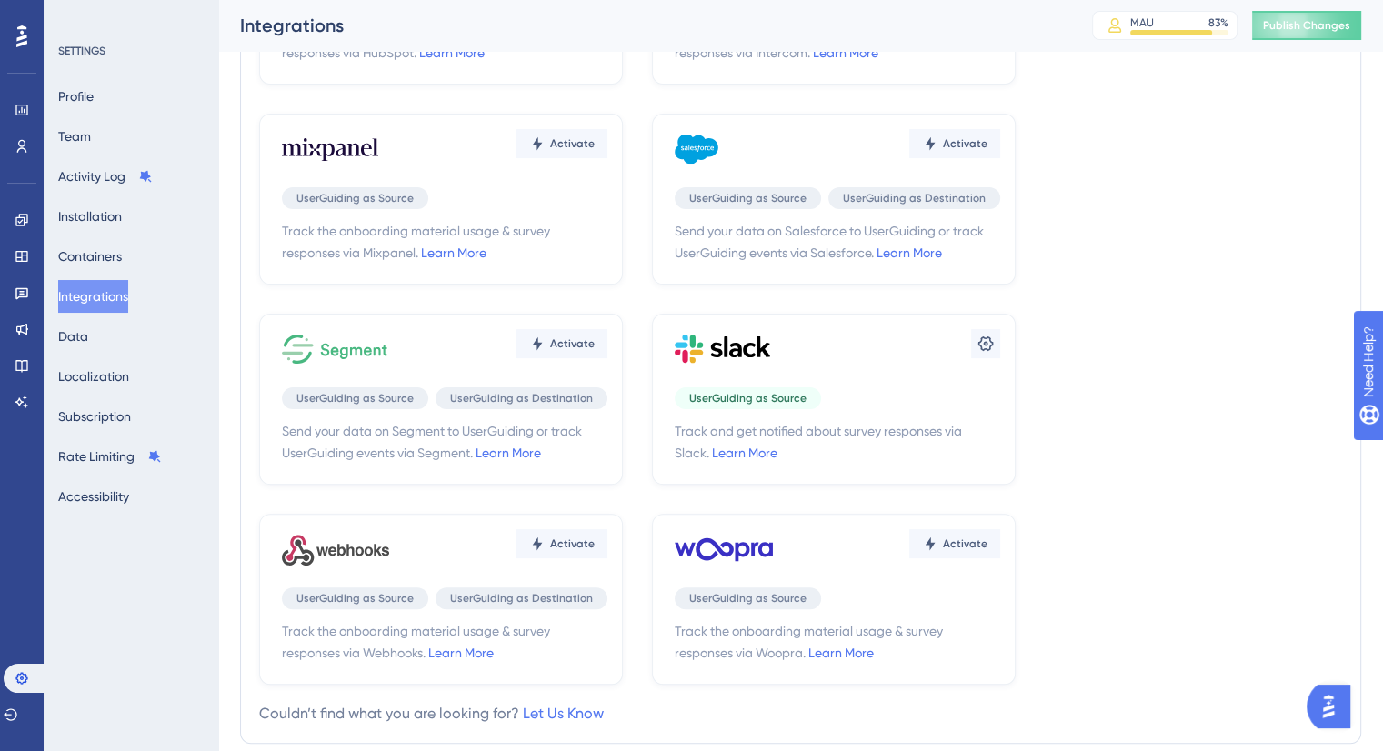
scroll to position [491, 0]
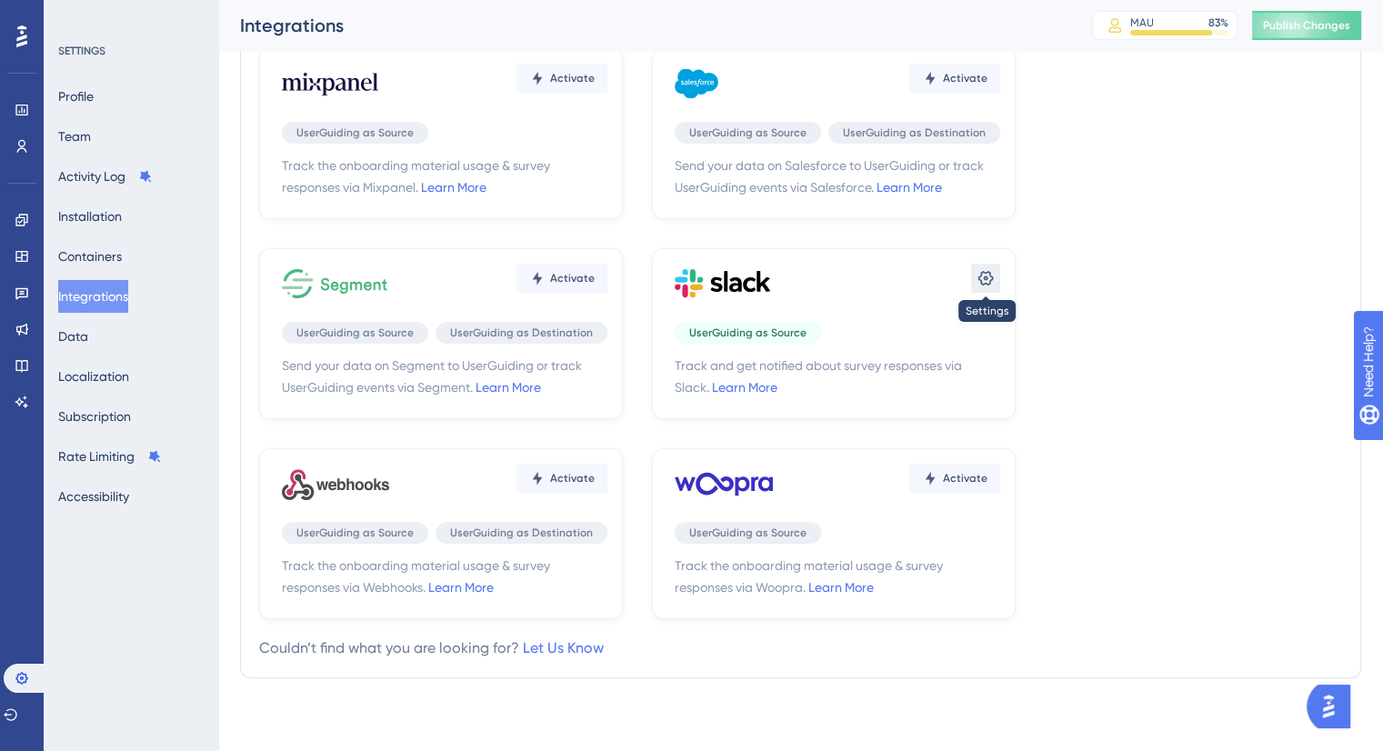
click at [975, 275] on button at bounding box center [985, 278] width 29 height 29
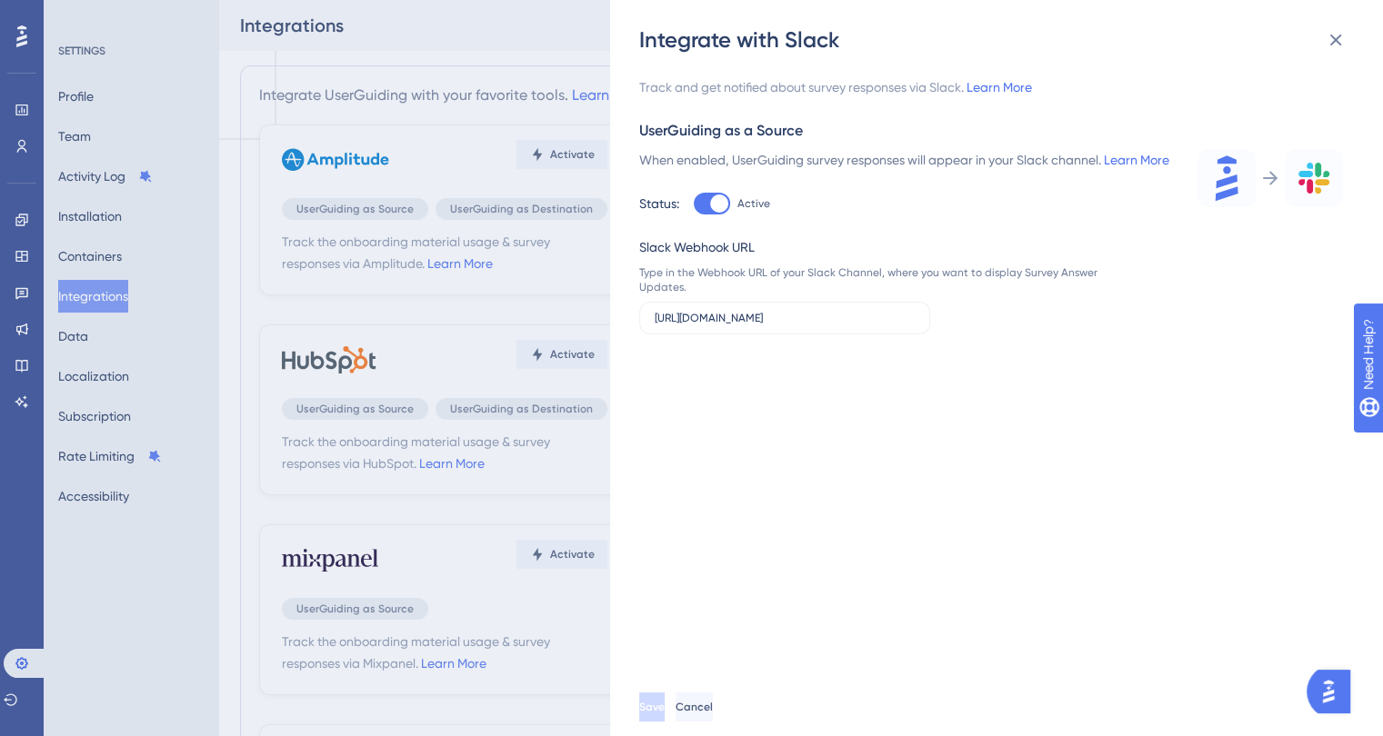
drag, startPoint x: 1207, startPoint y: 175, endPoint x: 1185, endPoint y: 173, distance: 22.0
click at [1182, 172] on div "When enabled, UserGuiding survey responses will appear in your Slack channel. L…" at bounding box center [991, 181] width 704 height 65
click at [1197, 178] on rect at bounding box center [1226, 178] width 58 height 58
click at [1278, 179] on div at bounding box center [1269, 178] width 145 height 58
click at [772, 435] on div "Track and get notified about survey responses via Slack. Learn More UserGuiding…" at bounding box center [1005, 367] width 733 height 624
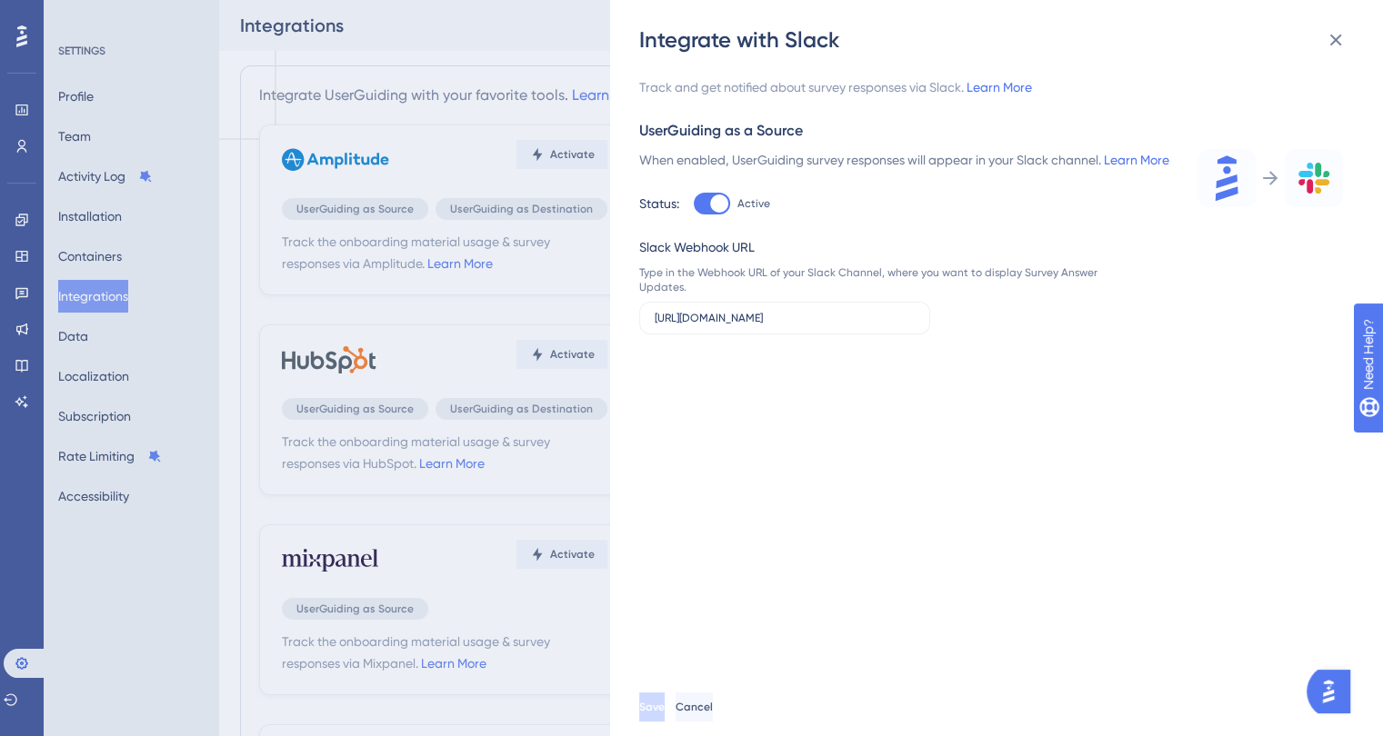
click at [1336, 34] on icon at bounding box center [1336, 40] width 22 height 22
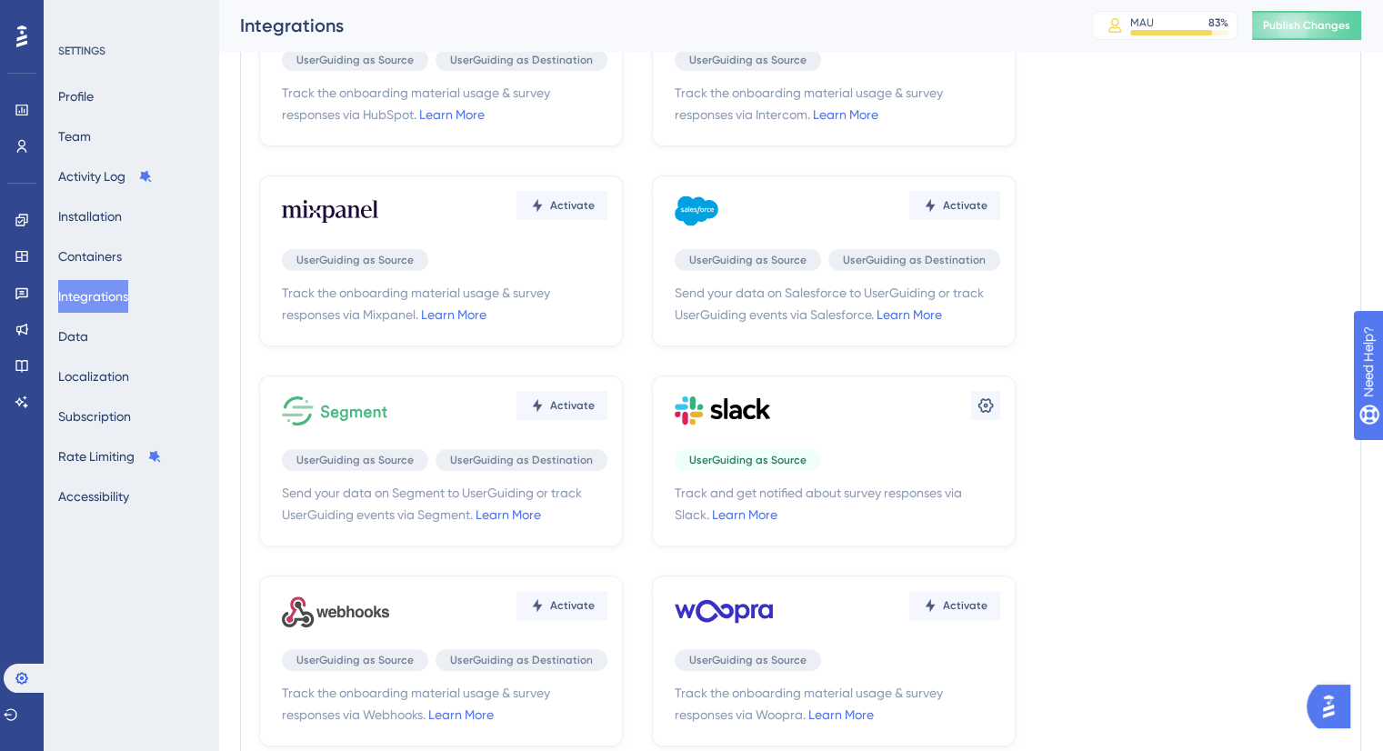
scroll to position [491, 0]
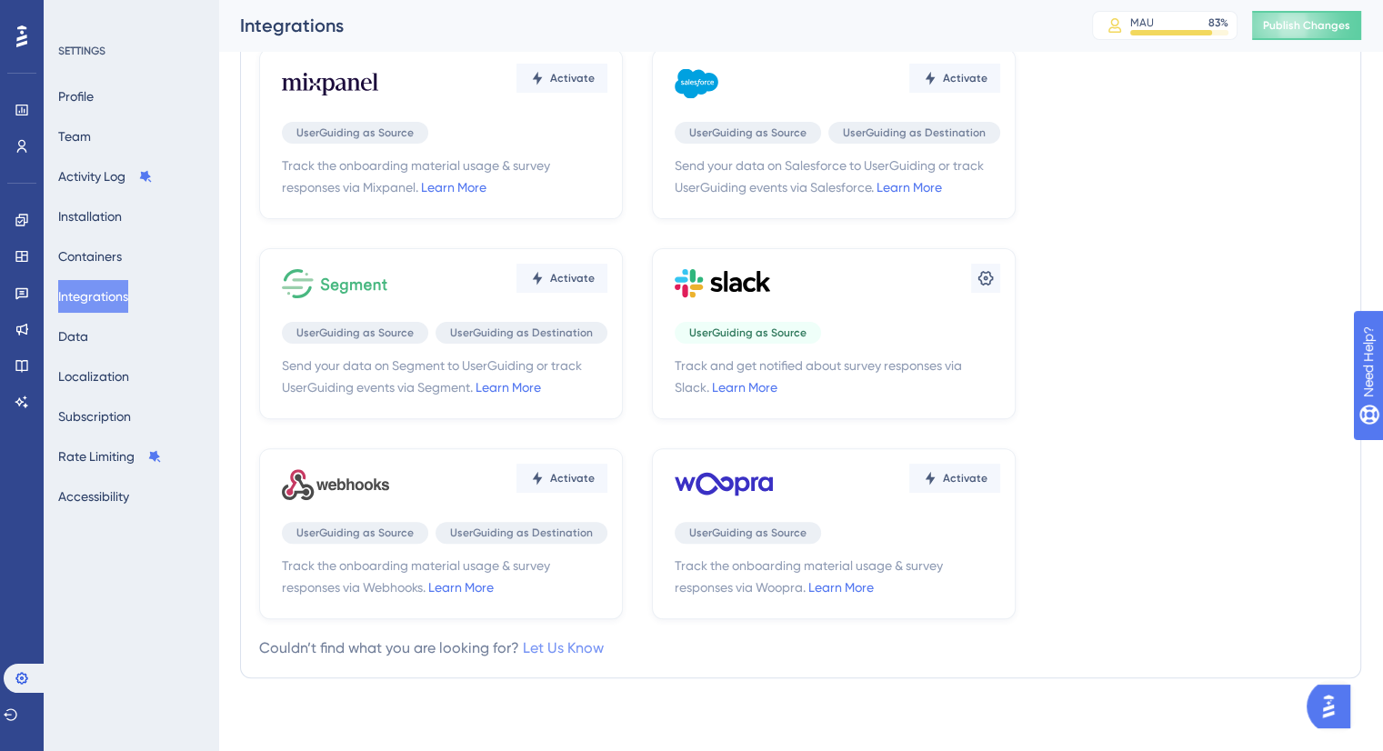
click at [563, 645] on link "Let Us Know" at bounding box center [563, 647] width 81 height 17
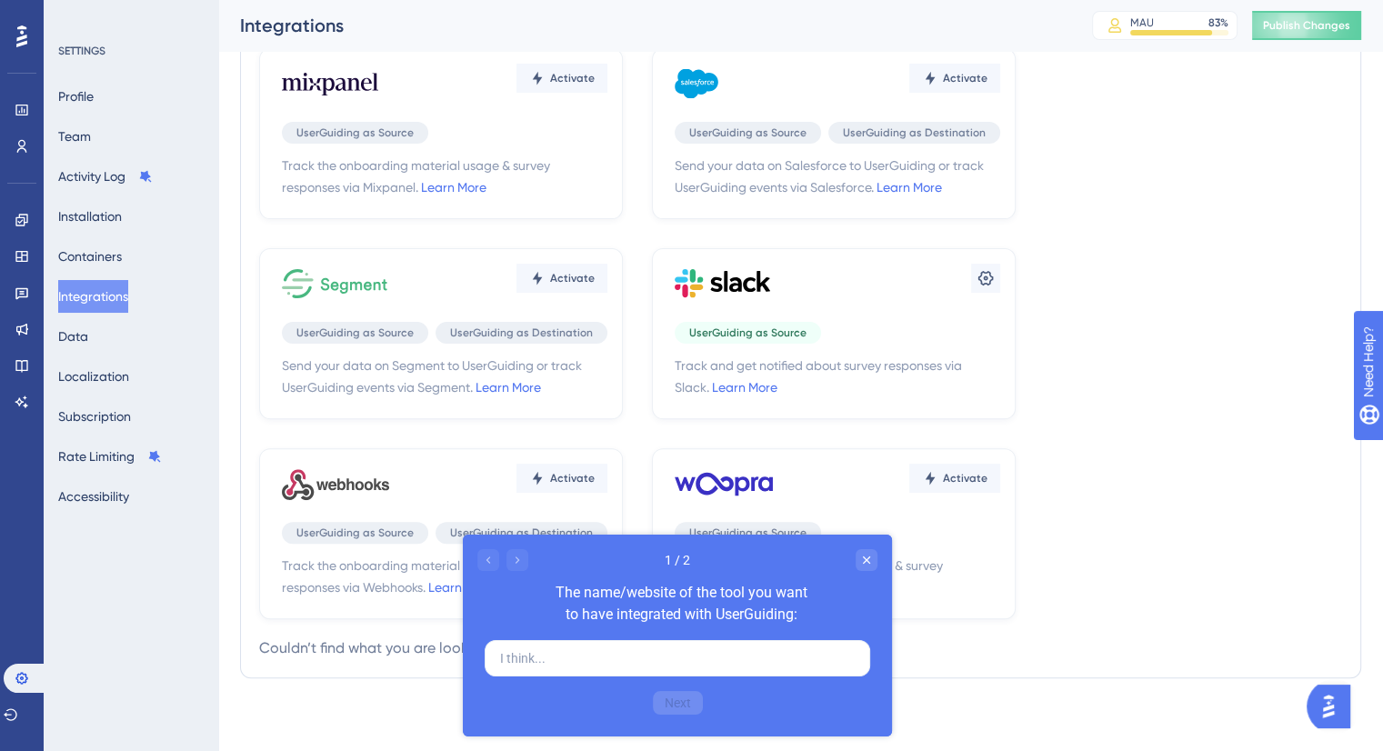
scroll to position [0, 0]
click at [866, 553] on icon "Close survey" at bounding box center [865, 560] width 15 height 15
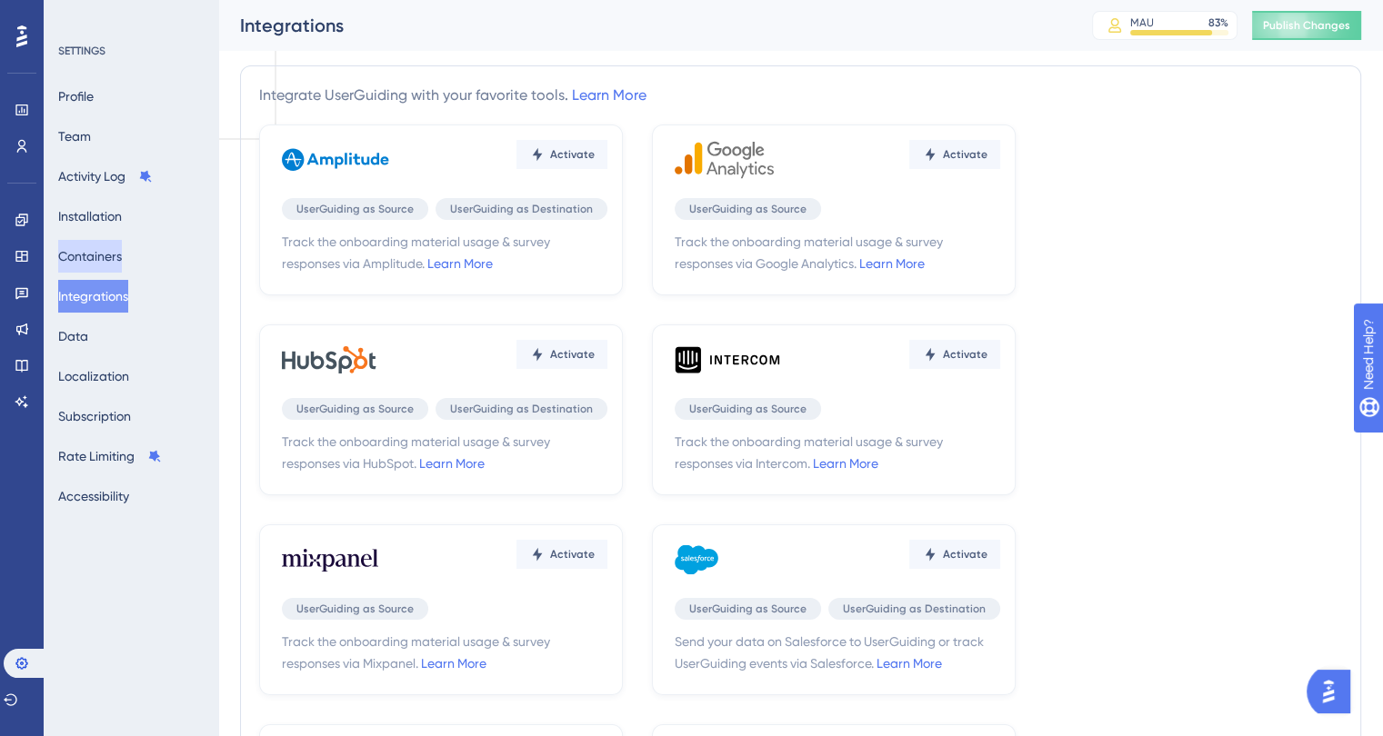
click at [94, 250] on button "Containers" at bounding box center [90, 256] width 64 height 33
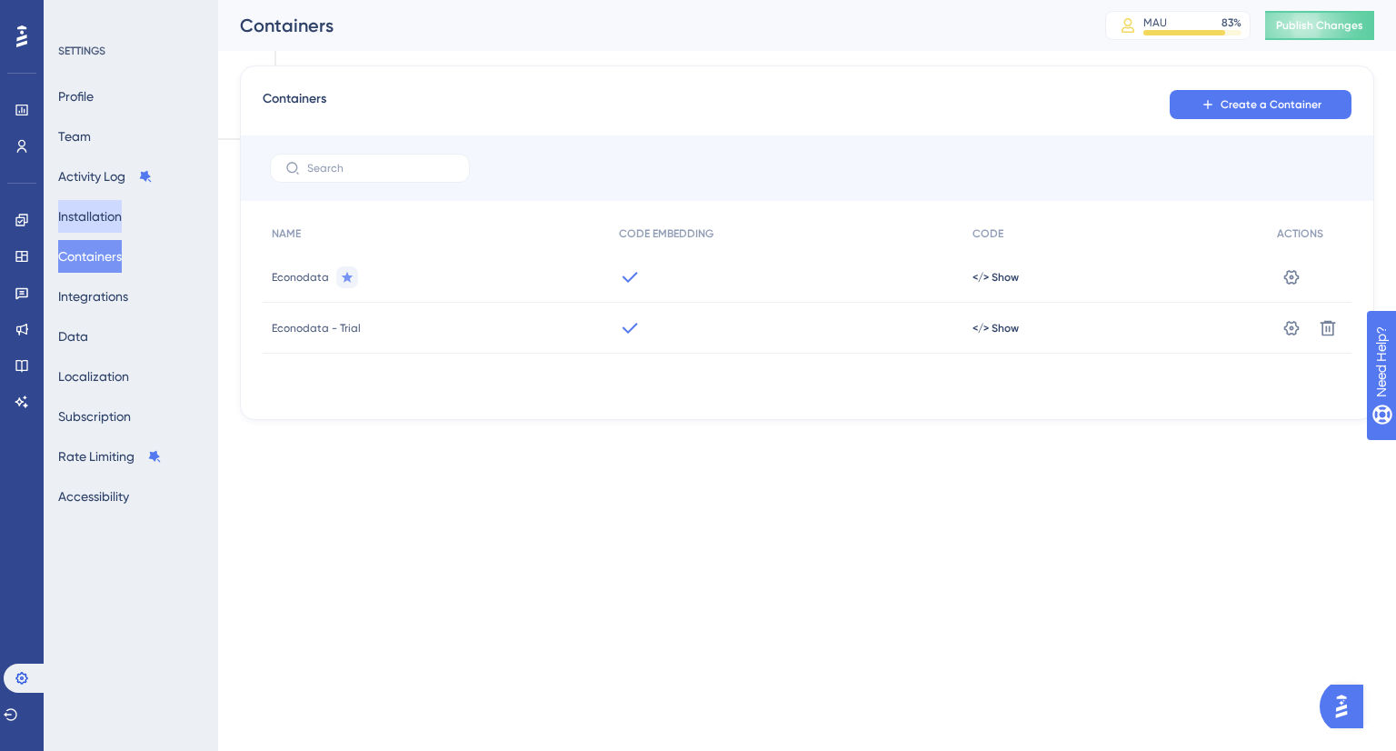
click at [91, 217] on button "Installation" at bounding box center [90, 216] width 64 height 33
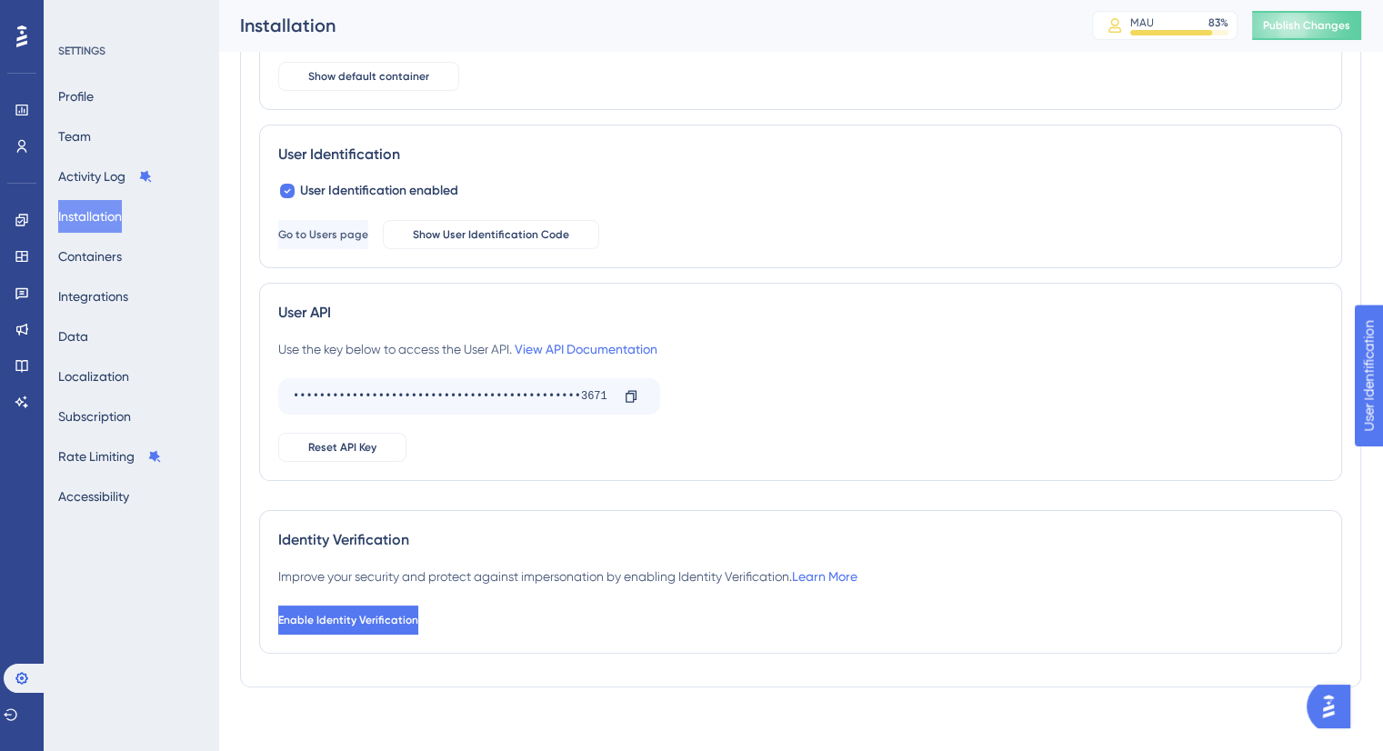
scroll to position [205, 0]
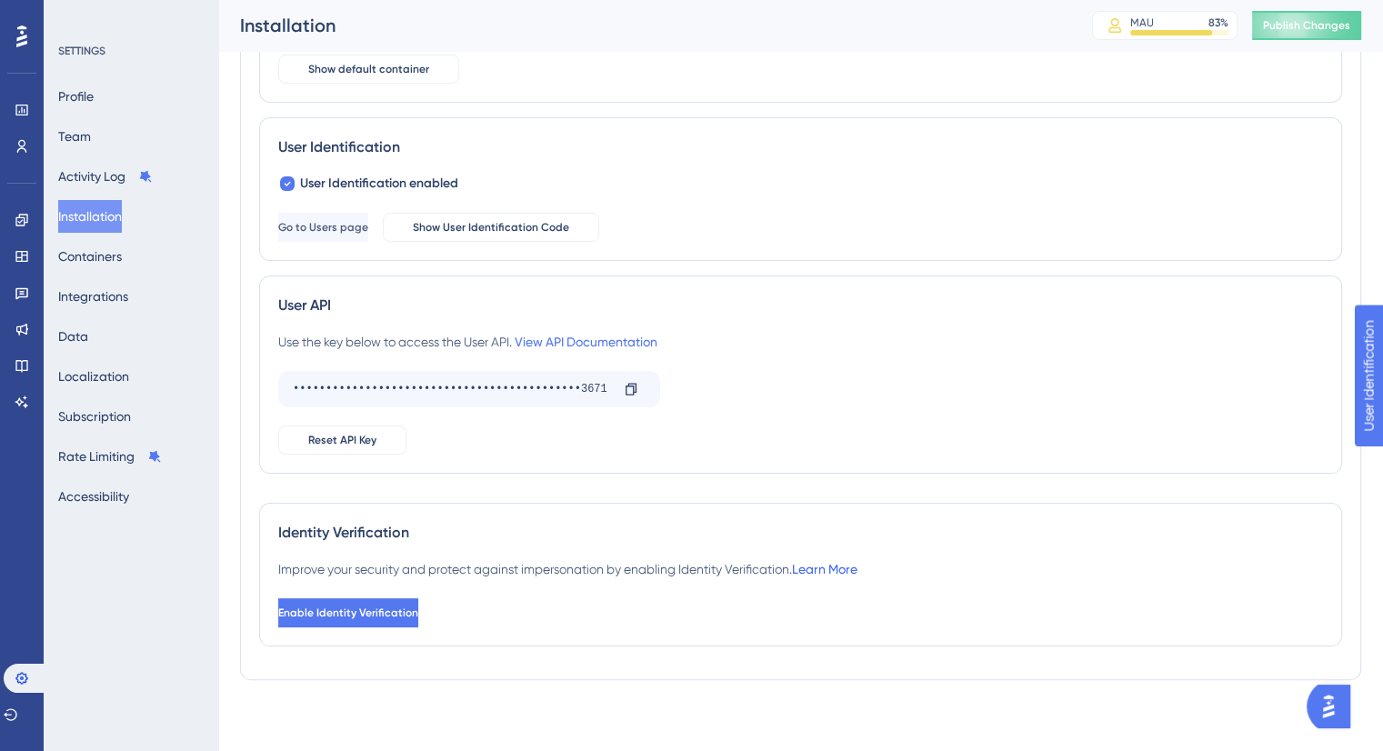
click at [836, 565] on link "Learn More" at bounding box center [824, 569] width 65 height 15
click at [631, 390] on icon at bounding box center [631, 389] width 15 height 15
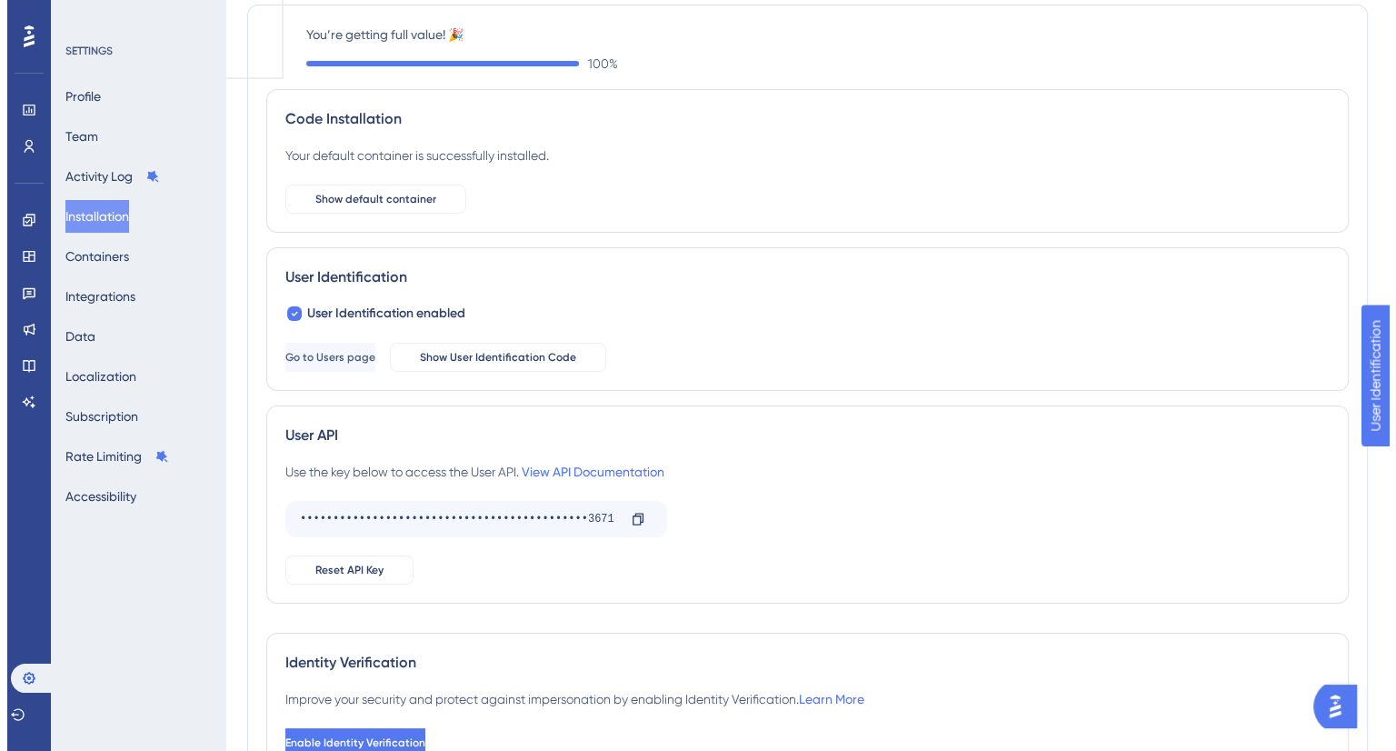
scroll to position [0, 0]
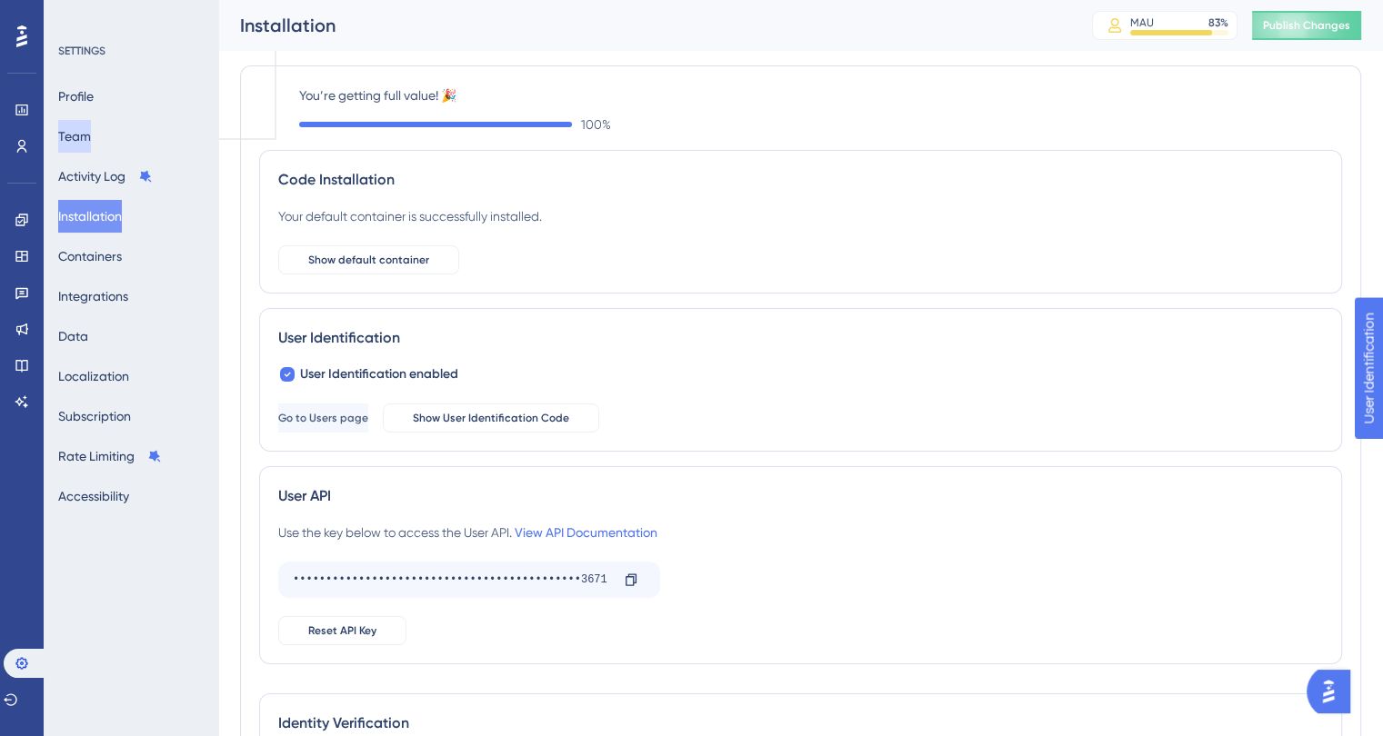
click at [84, 125] on button "Team" at bounding box center [74, 136] width 33 height 33
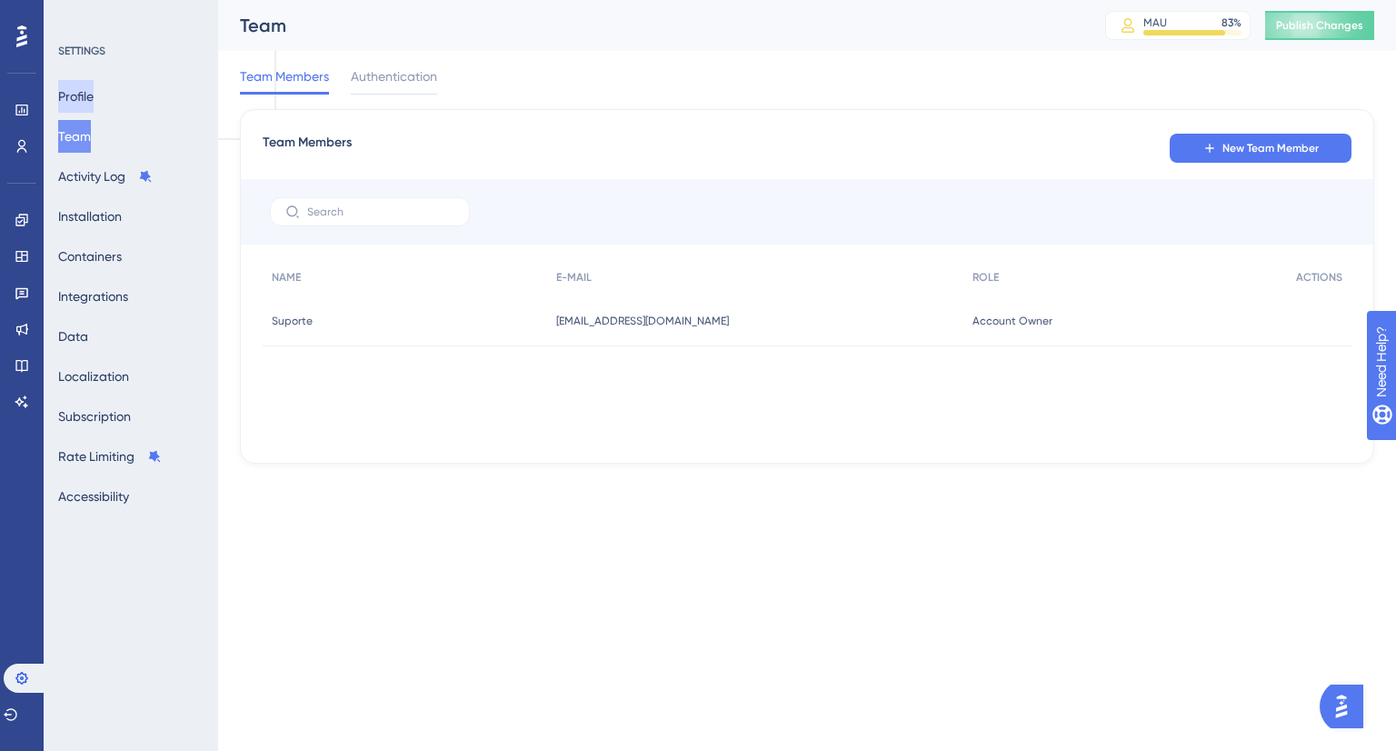
click at [89, 105] on button "Profile" at bounding box center [75, 96] width 35 height 33
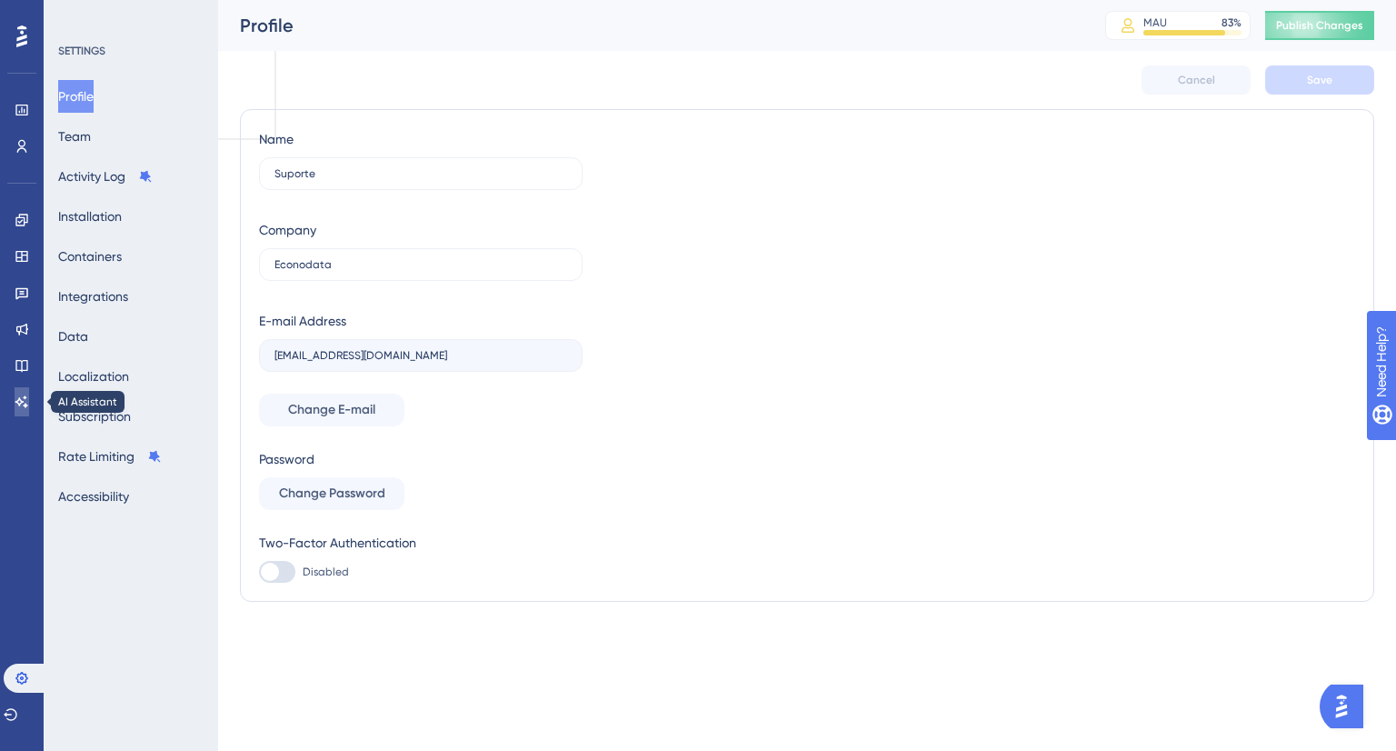
click at [23, 407] on icon at bounding box center [22, 402] width 15 height 15
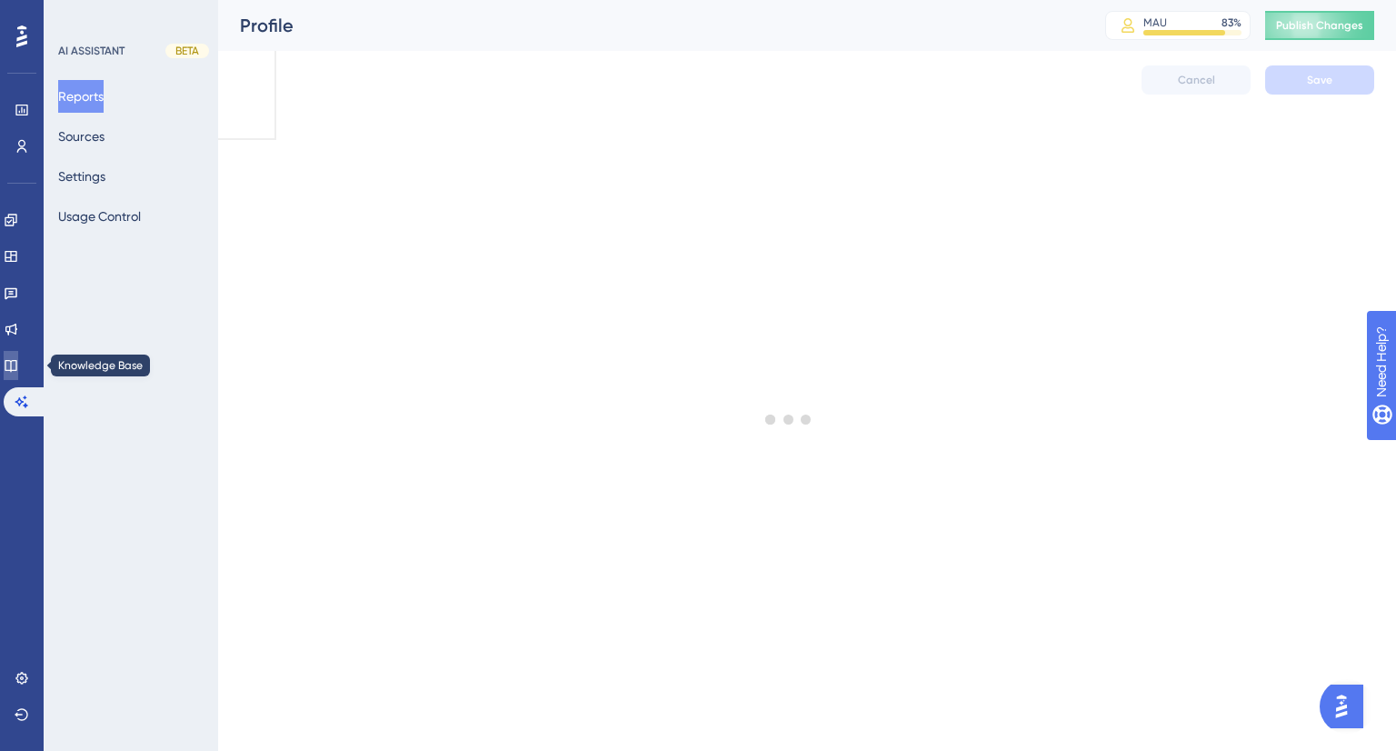
click at [218, 138] on div "Performance Users Engagement Widgets Feedback Product Updates Knowledge Base AI…" at bounding box center [807, 69] width 1178 height 138
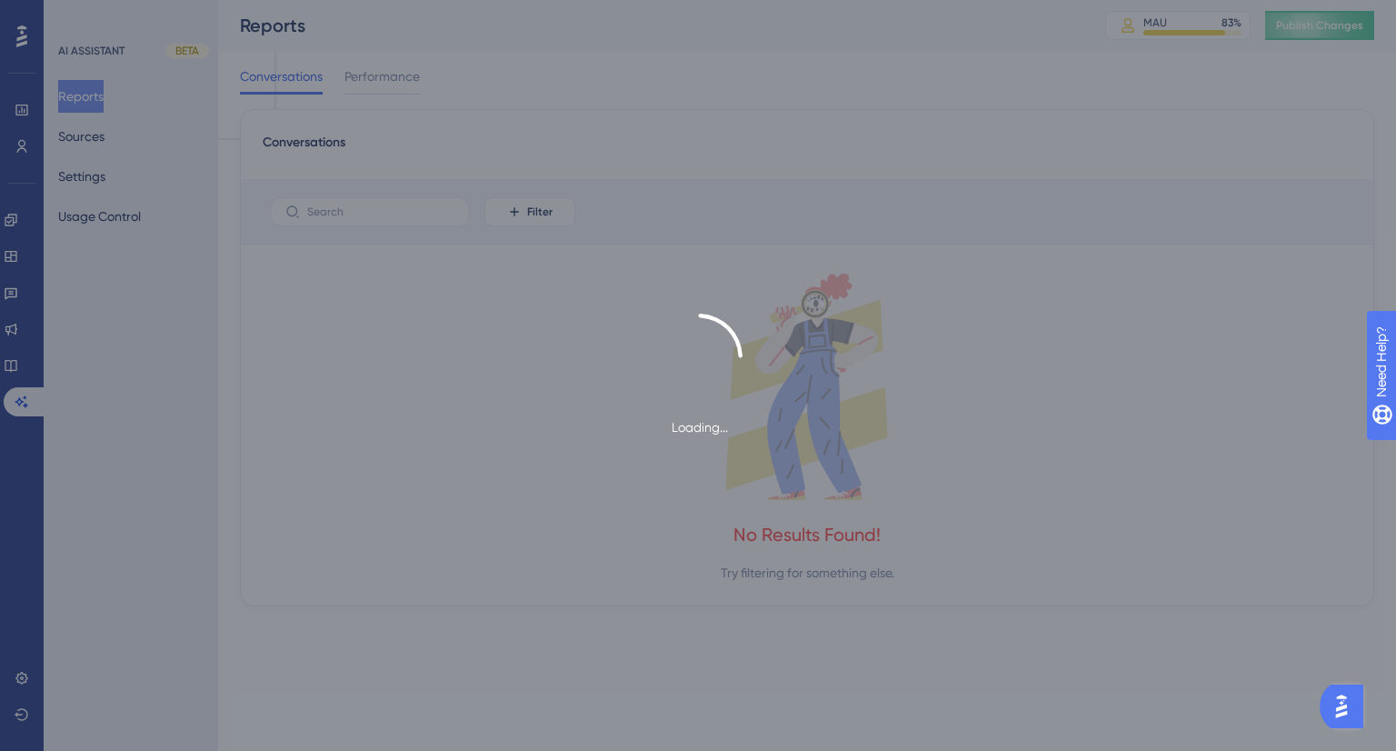
click at [16, 321] on div "Loading..." at bounding box center [698, 376] width 1396 height 125
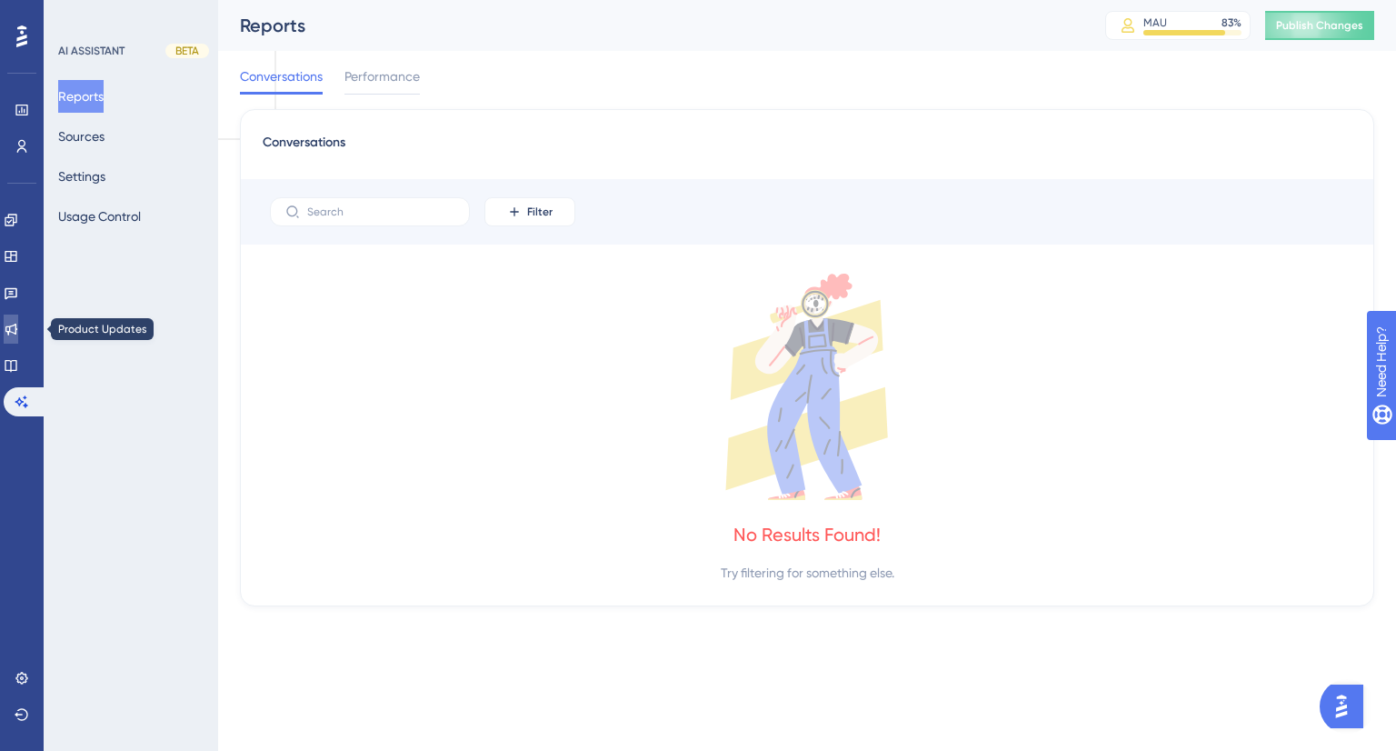
click at [18, 327] on icon at bounding box center [11, 329] width 15 height 15
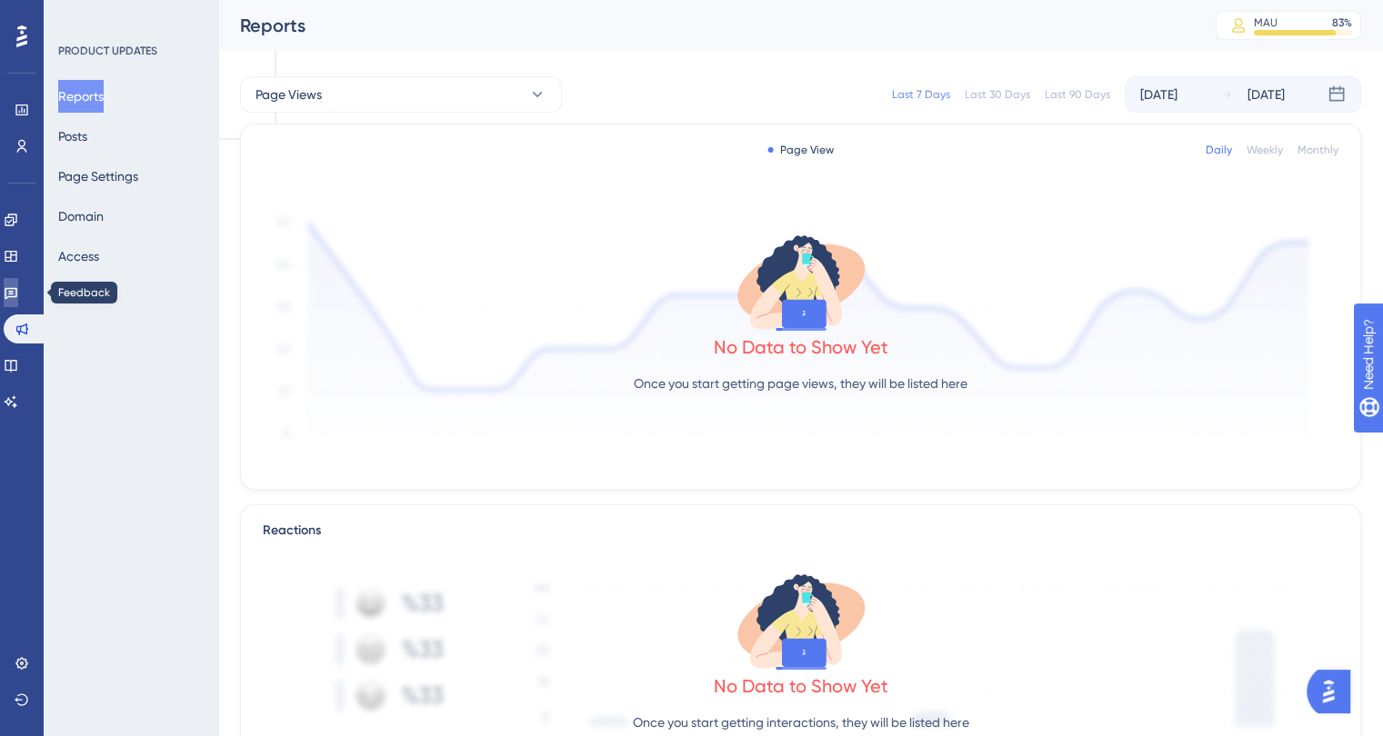
click at [14, 284] on link at bounding box center [11, 292] width 15 height 29
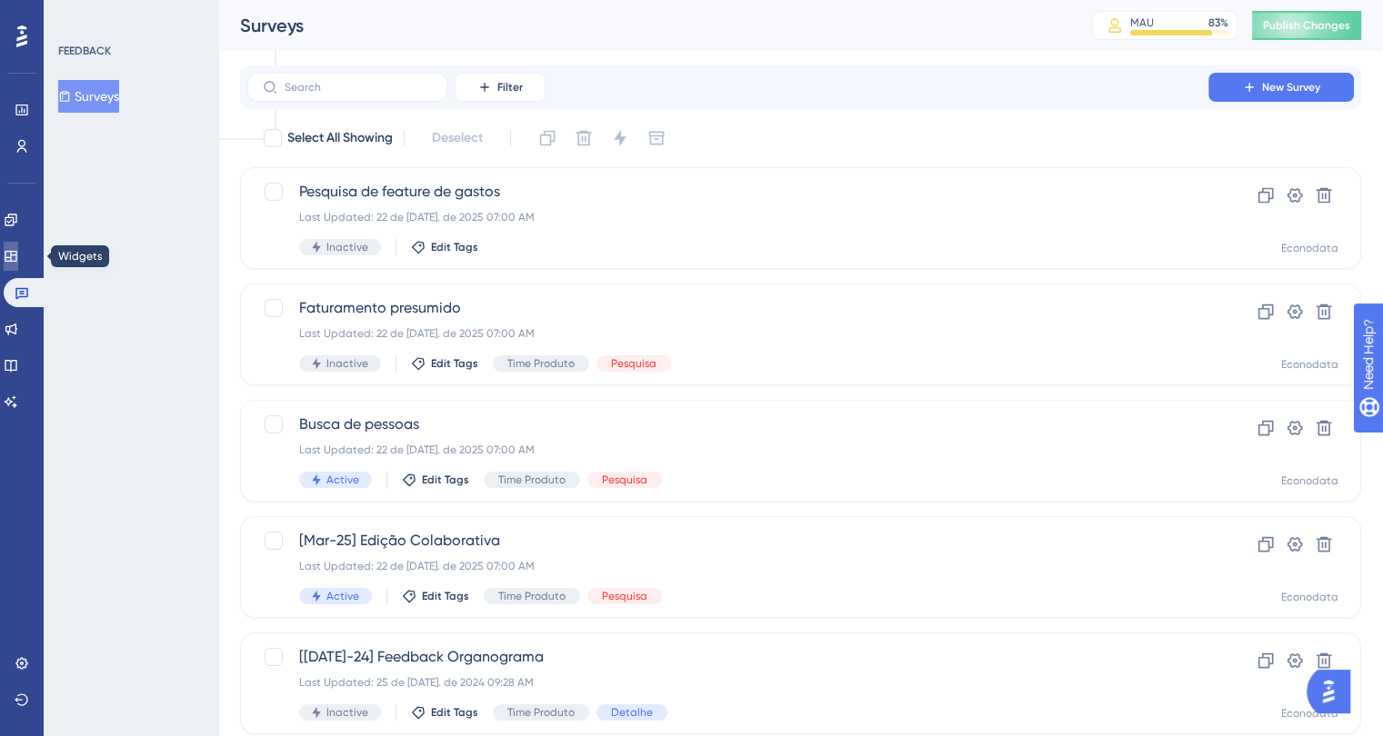
click at [18, 246] on link at bounding box center [11, 256] width 15 height 29
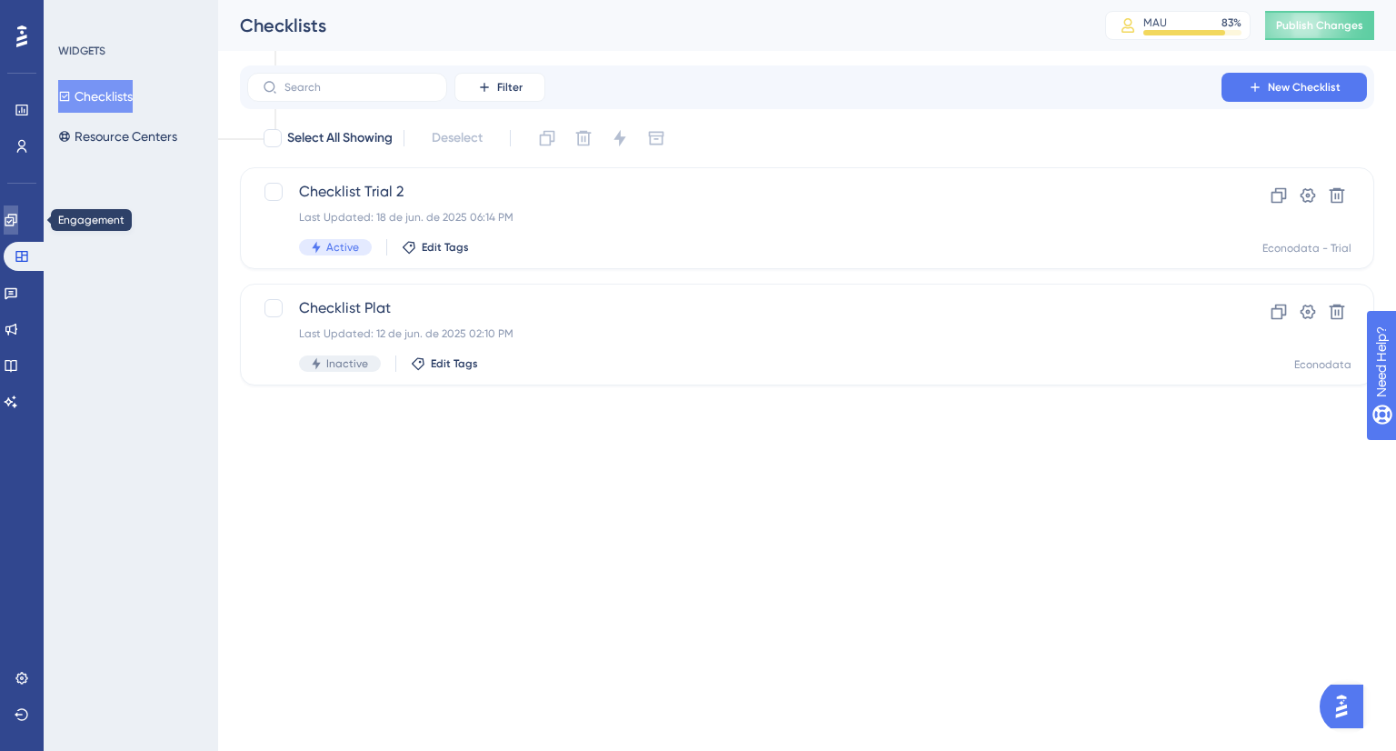
click at [16, 215] on icon at bounding box center [11, 220] width 12 height 12
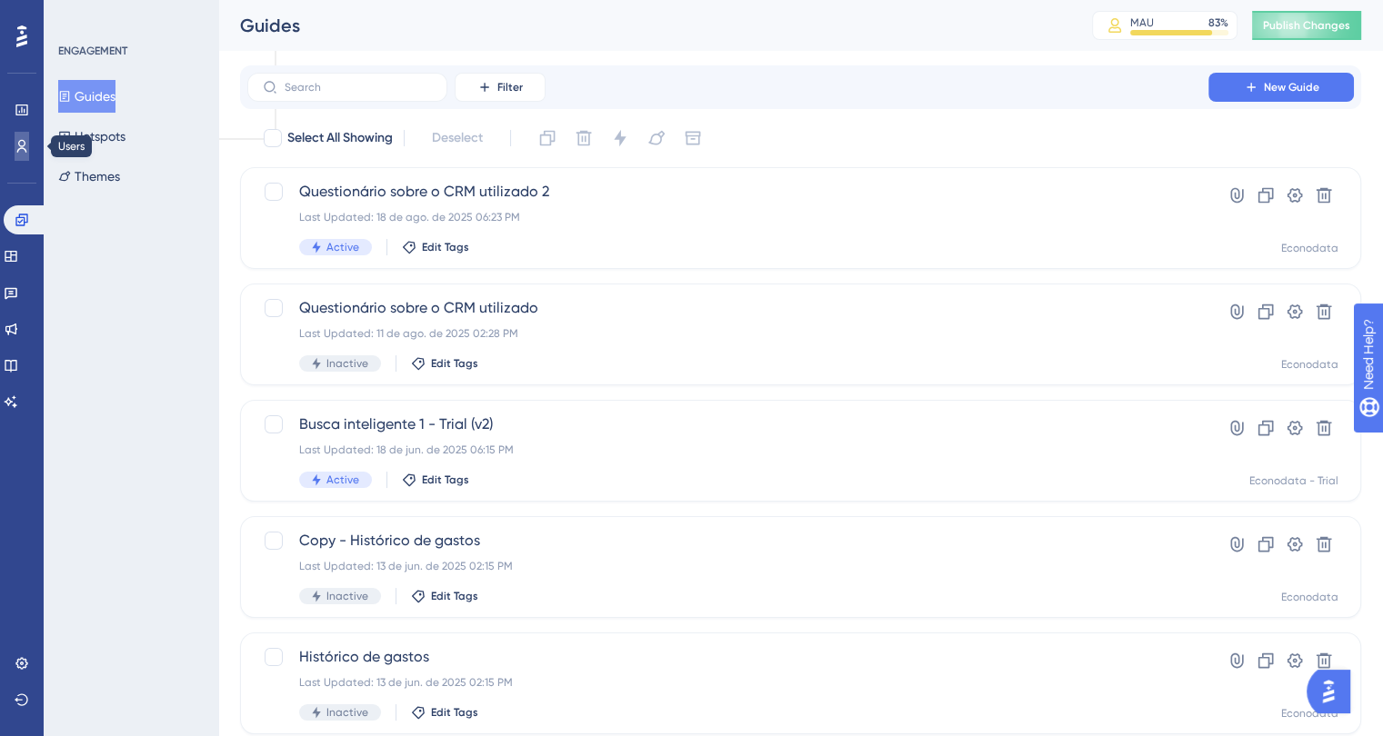
click at [28, 148] on icon at bounding box center [22, 146] width 15 height 15
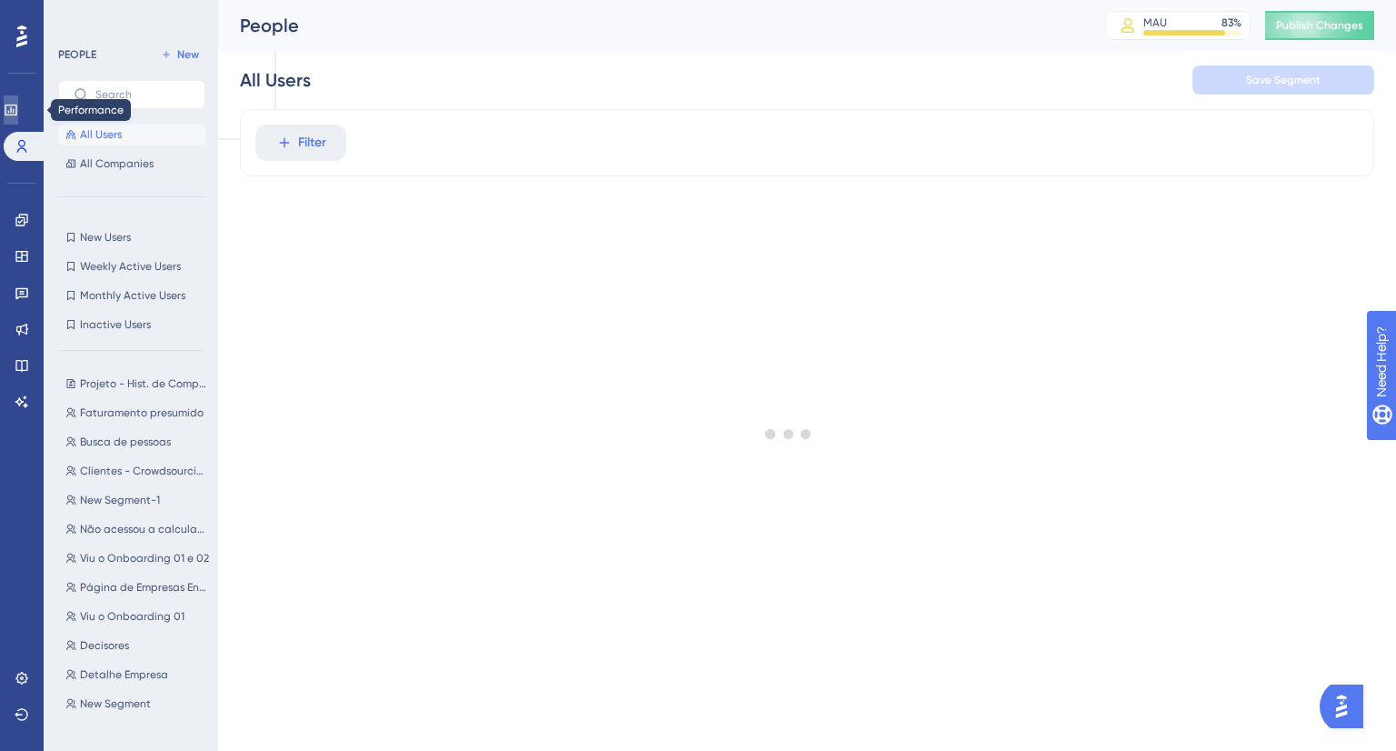
click at [18, 121] on link at bounding box center [11, 109] width 15 height 29
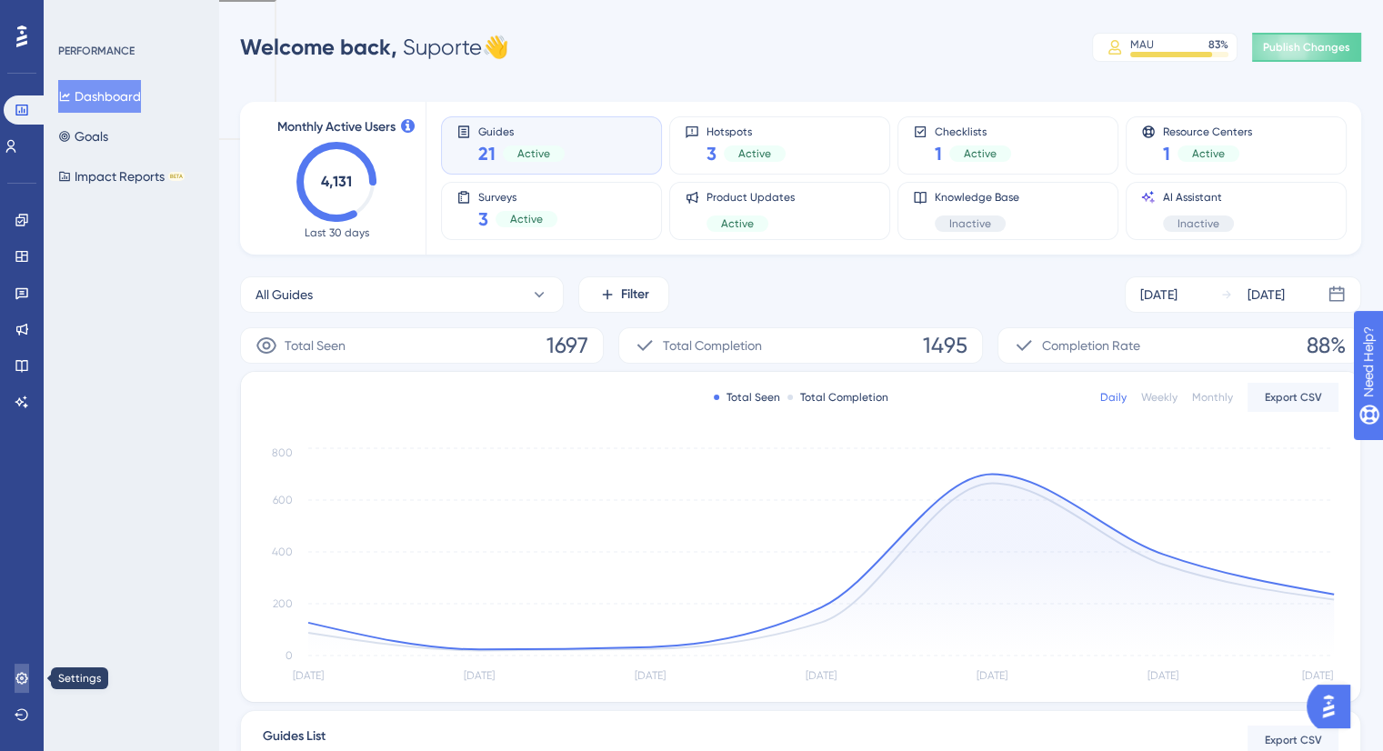
click at [19, 679] on icon at bounding box center [22, 678] width 15 height 15
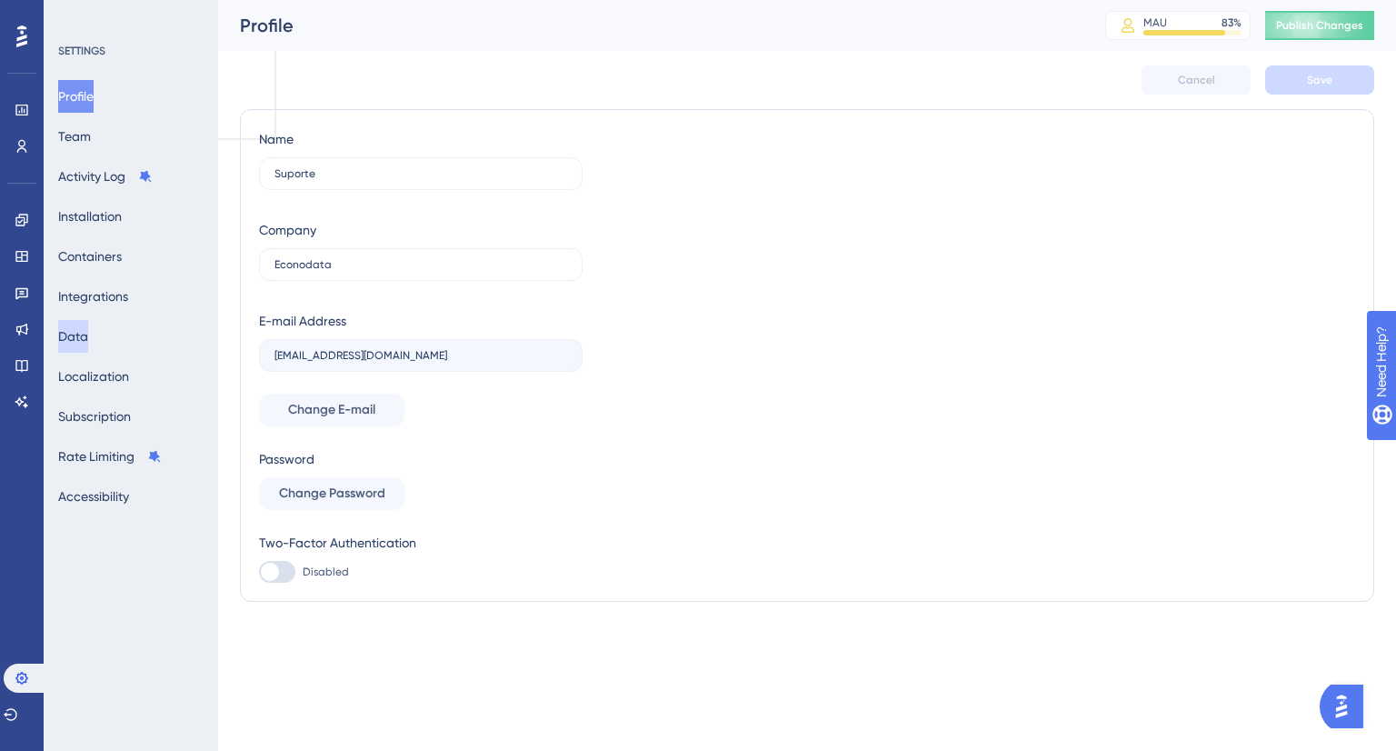
click at [88, 339] on button "Data" at bounding box center [73, 336] width 30 height 33
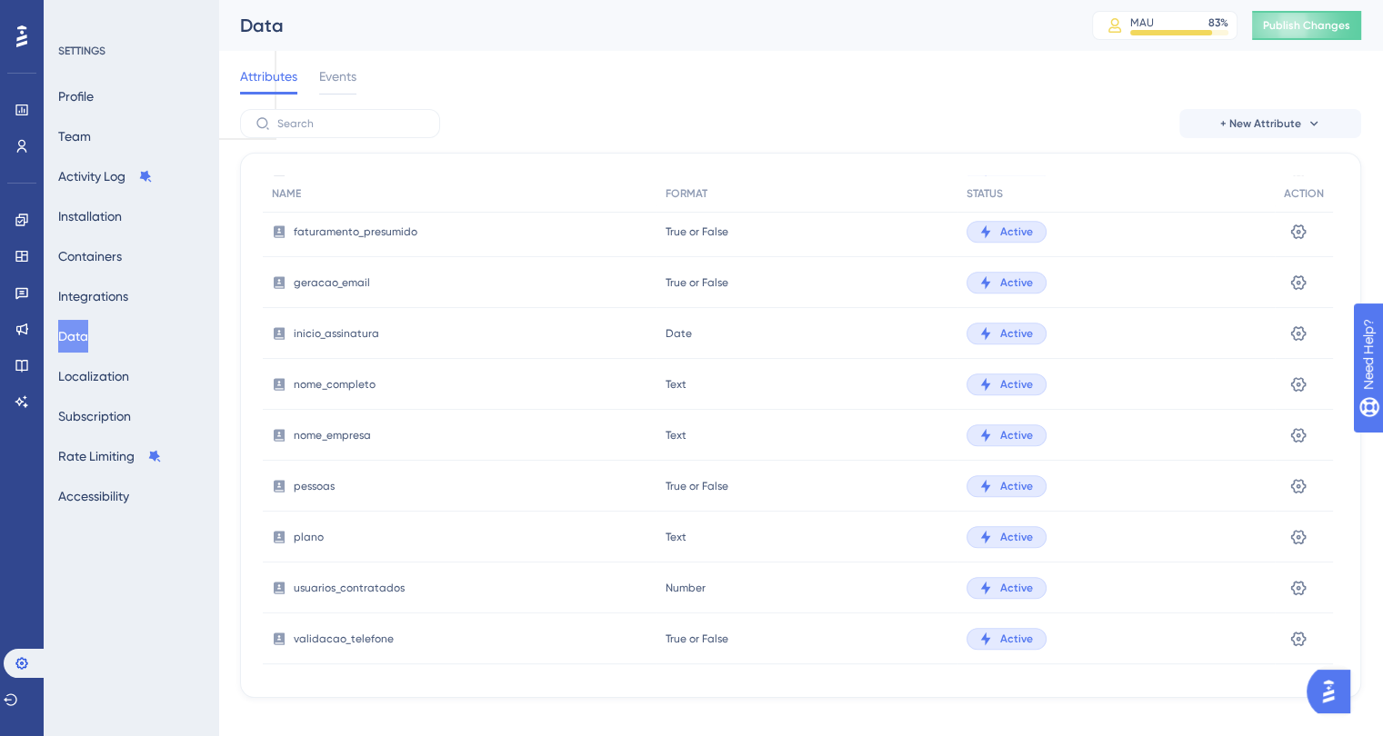
scroll to position [932, 0]
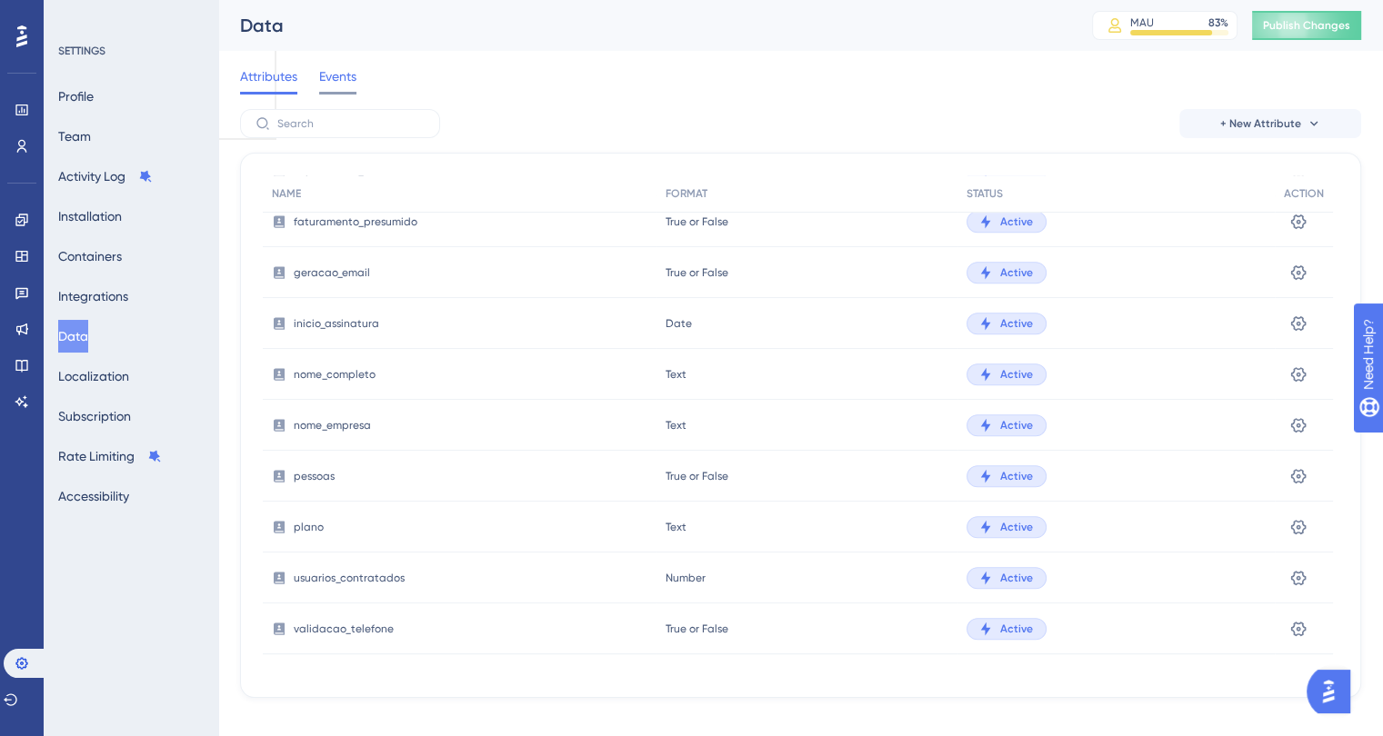
click at [349, 75] on span "Events" at bounding box center [337, 76] width 37 height 22
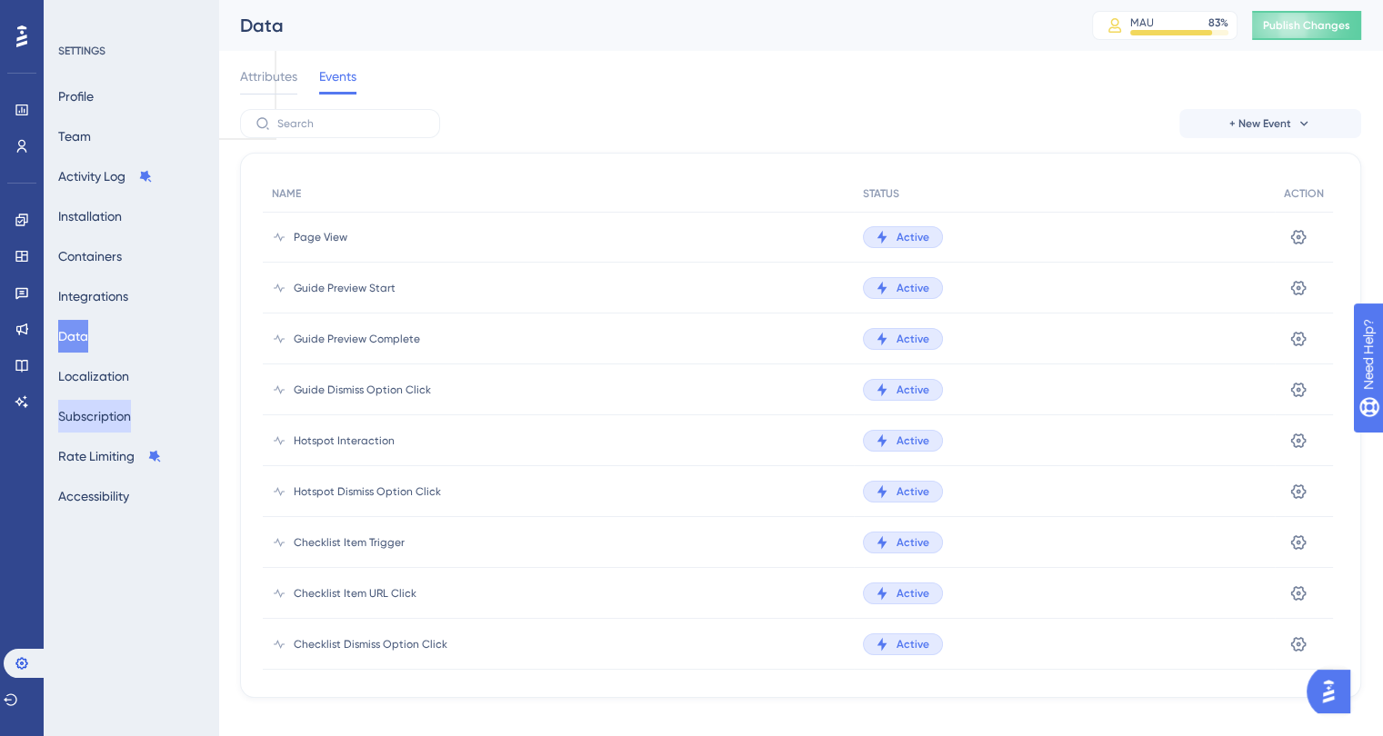
click at [127, 408] on button "Subscription" at bounding box center [94, 416] width 73 height 33
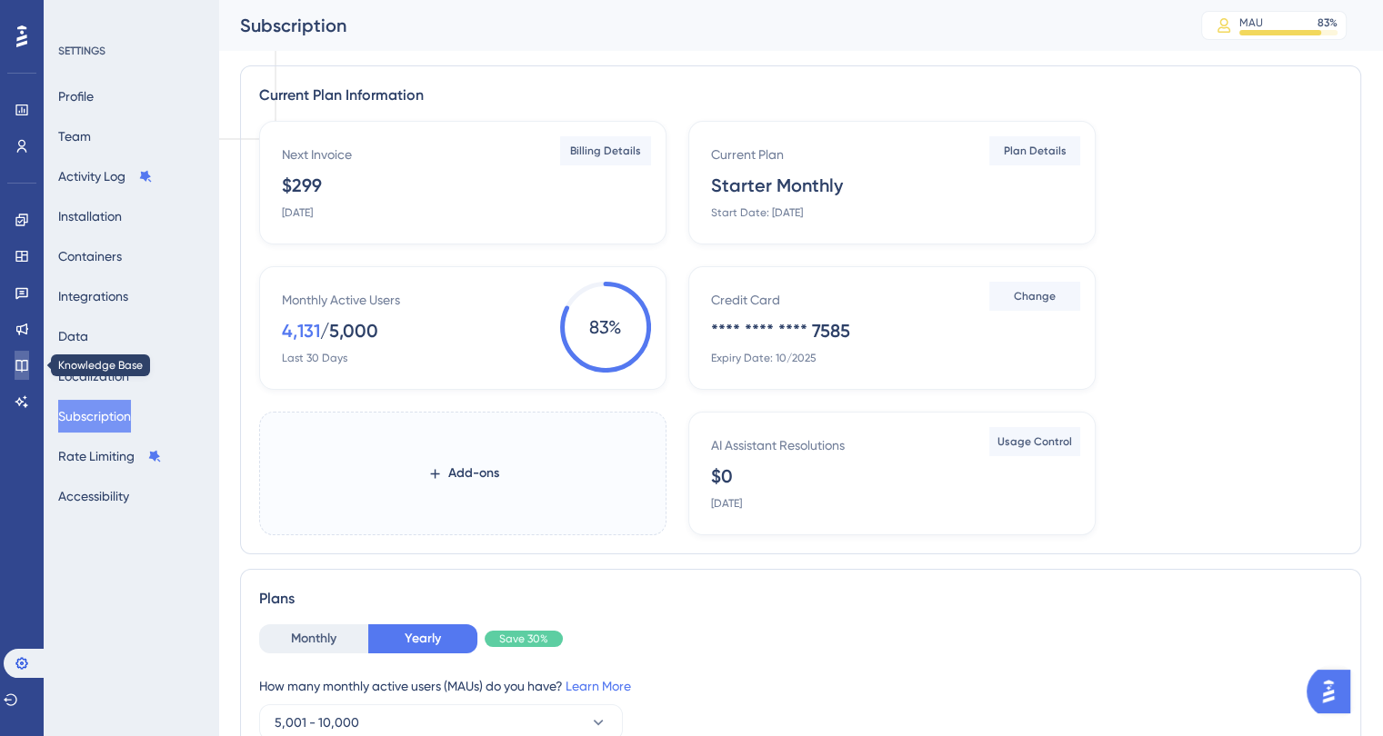
click at [17, 366] on icon at bounding box center [22, 365] width 15 height 15
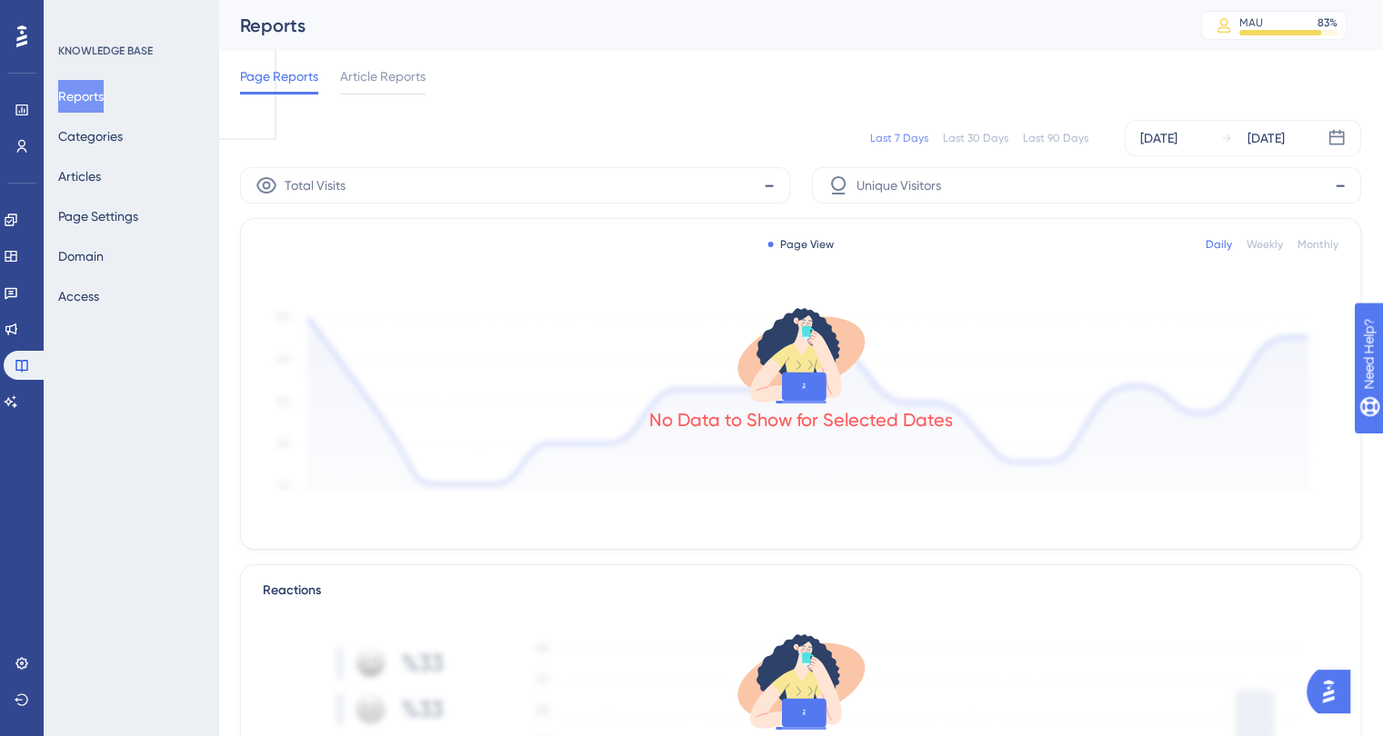
click at [3, 318] on div "Performance Users Engagement Widgets Feedback Product Updates Knowledge Base AI…" at bounding box center [22, 368] width 44 height 736
click at [18, 341] on link at bounding box center [11, 329] width 15 height 29
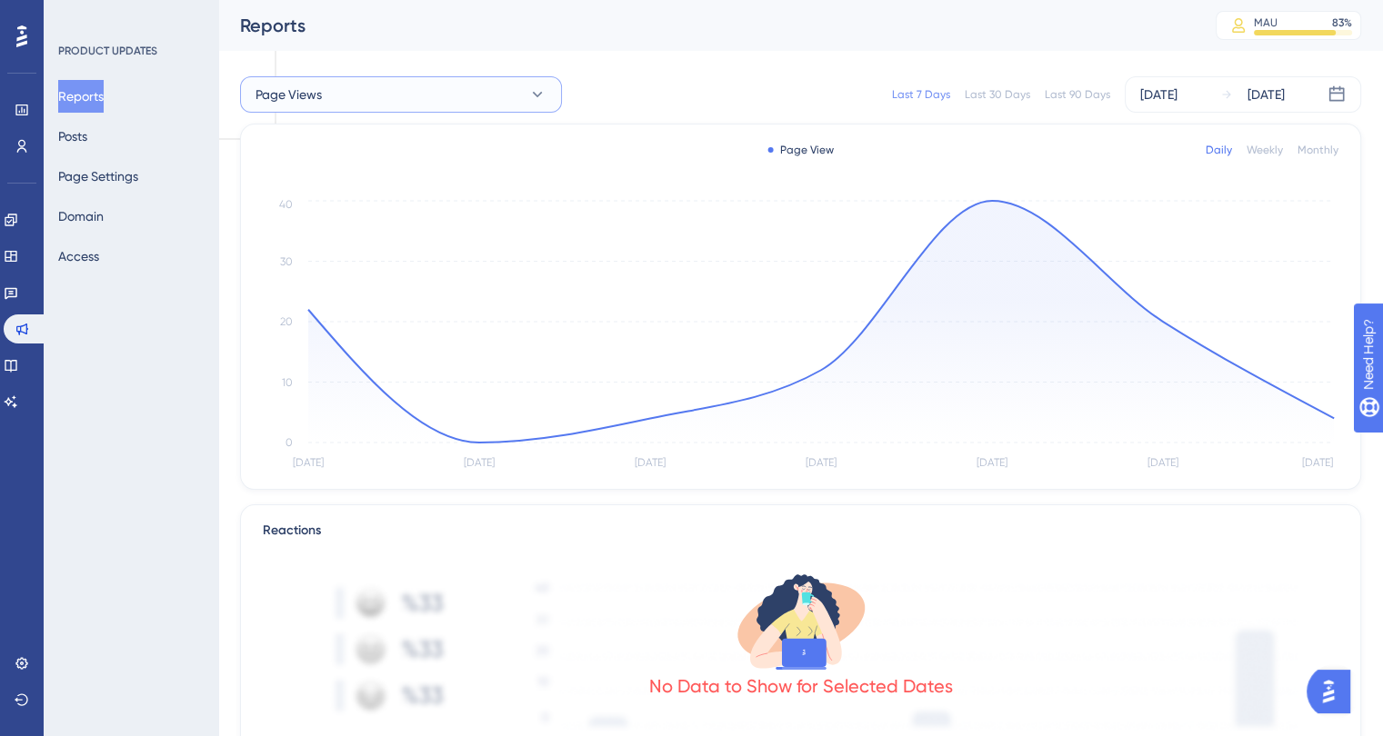
click at [407, 91] on button "Page Views" at bounding box center [401, 94] width 322 height 36
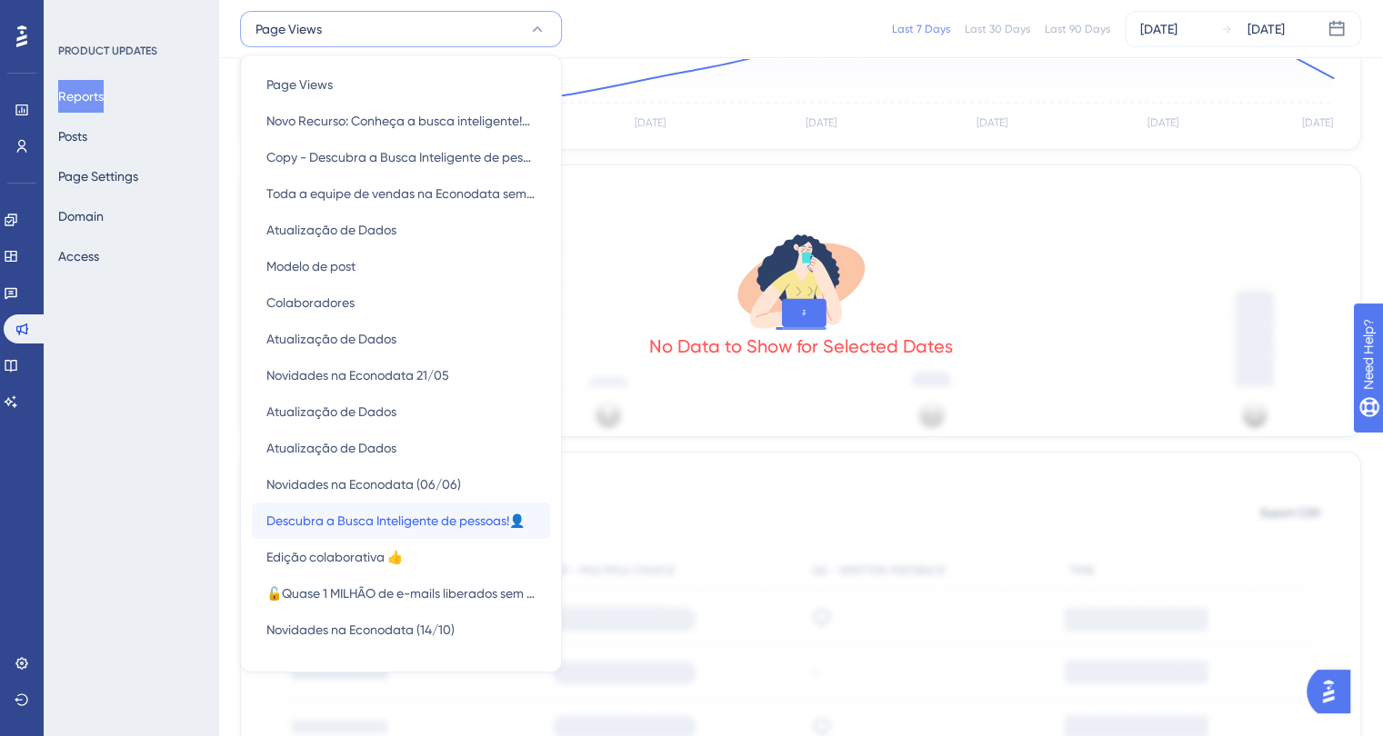
click at [384, 518] on span "Descubra a Busca Inteligente de pessoas!👤" at bounding box center [395, 521] width 258 height 22
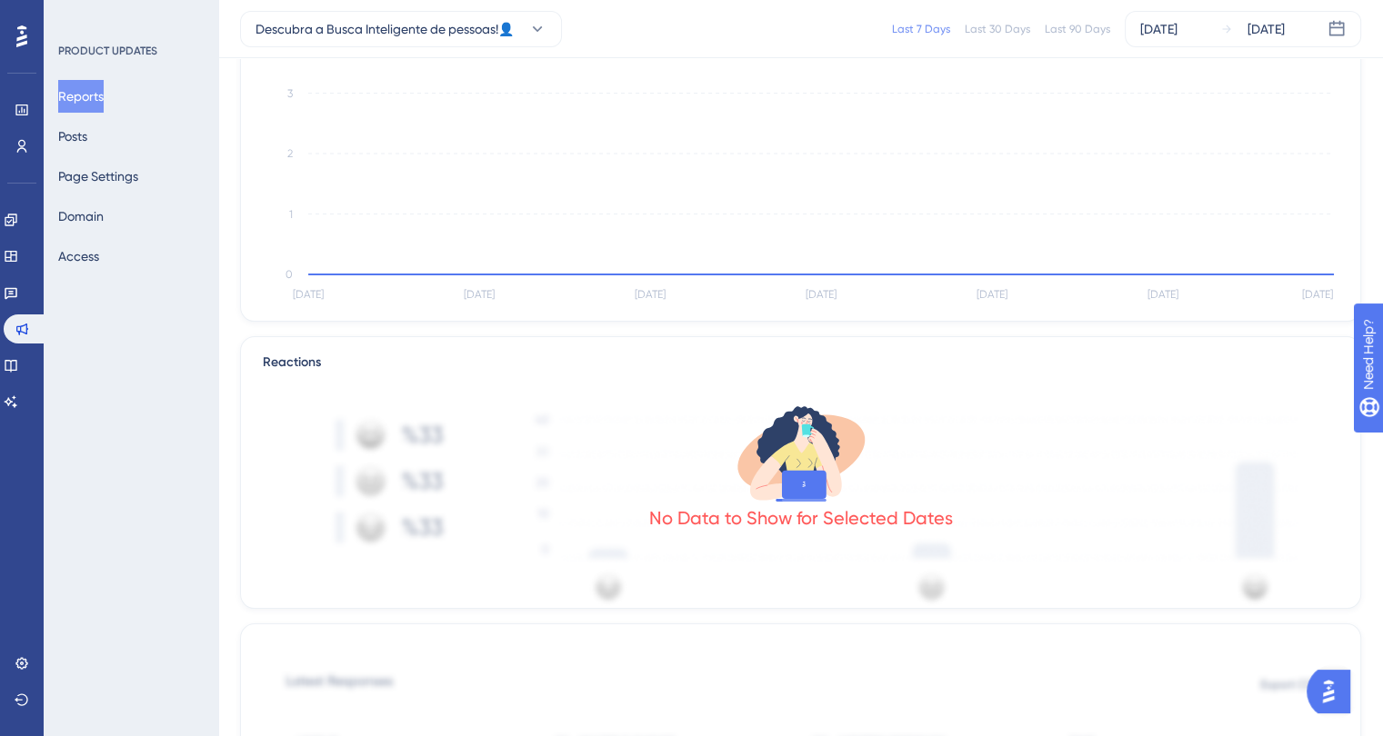
scroll to position [273, 0]
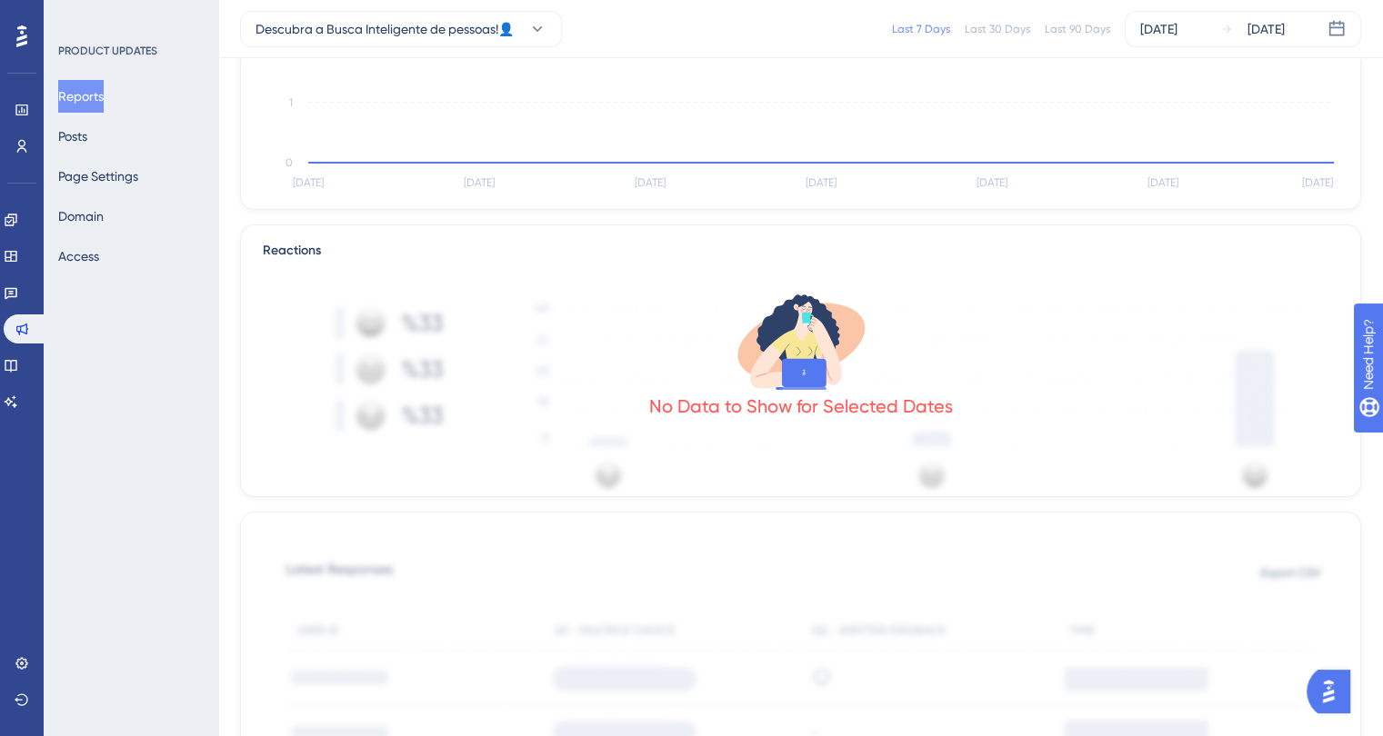
click at [855, 401] on div "No Data to Show for Selected Dates" at bounding box center [801, 406] width 304 height 25
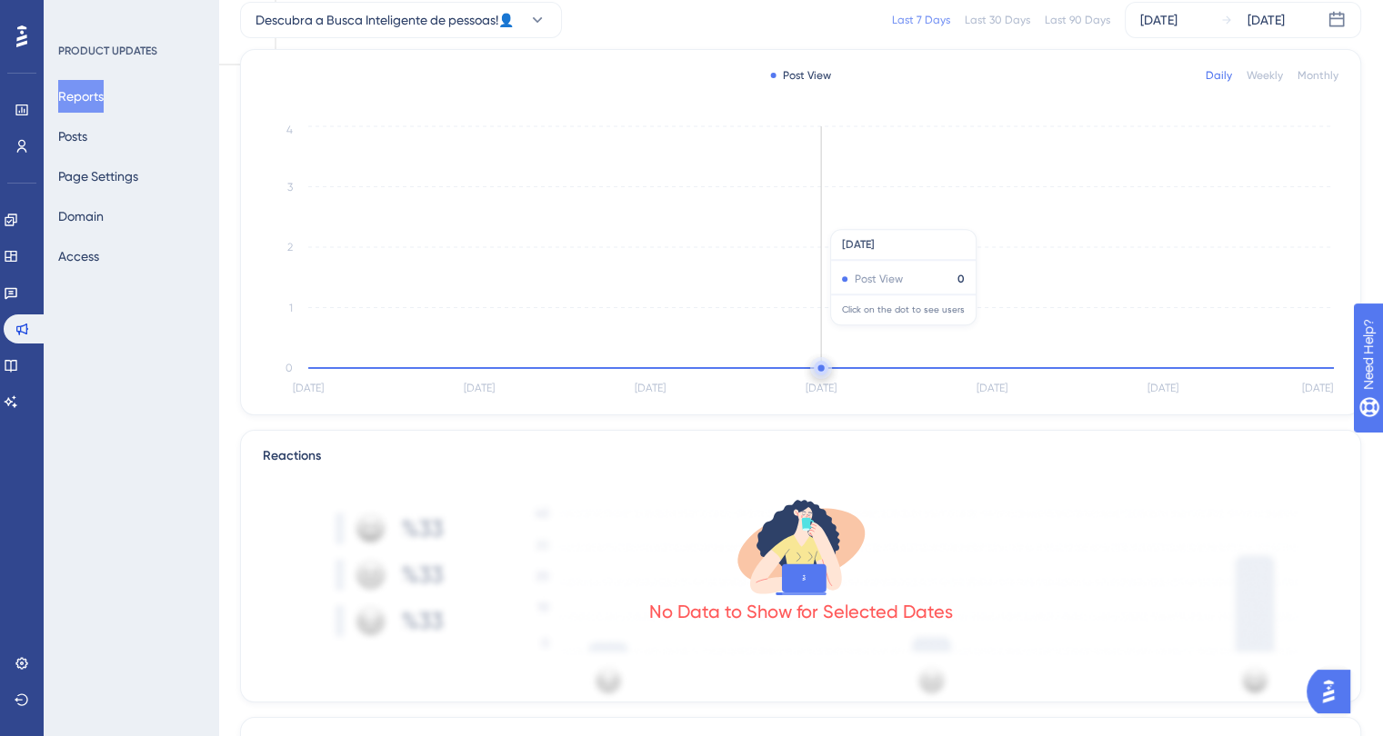
scroll to position [0, 0]
